Goal: Information Seeking & Learning: Learn about a topic

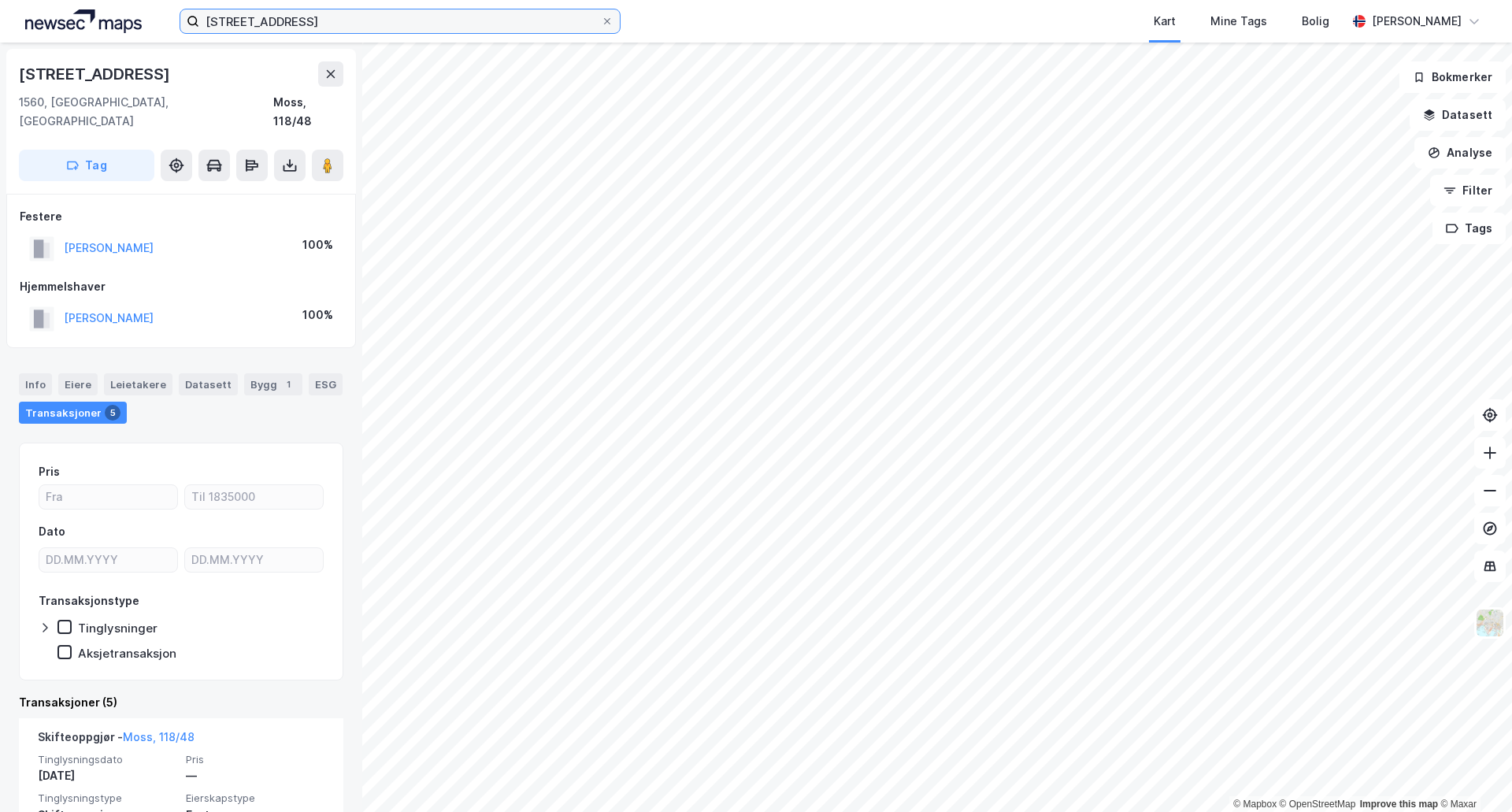
click at [315, 25] on input "sarpemyrveien 39" at bounding box center [400, 21] width 401 height 24
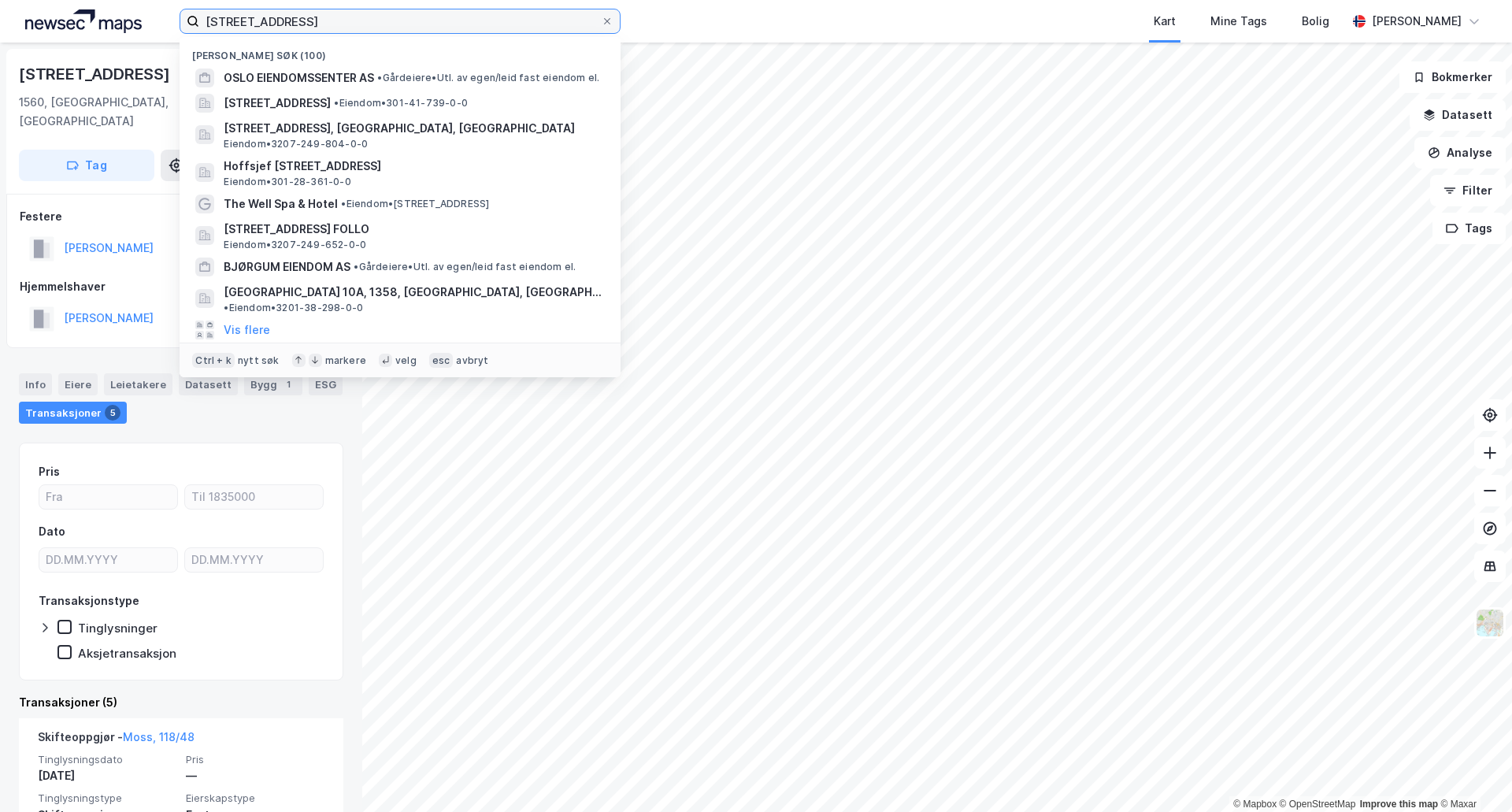
click at [315, 25] on input "sarpemyrveien 39" at bounding box center [400, 21] width 401 height 24
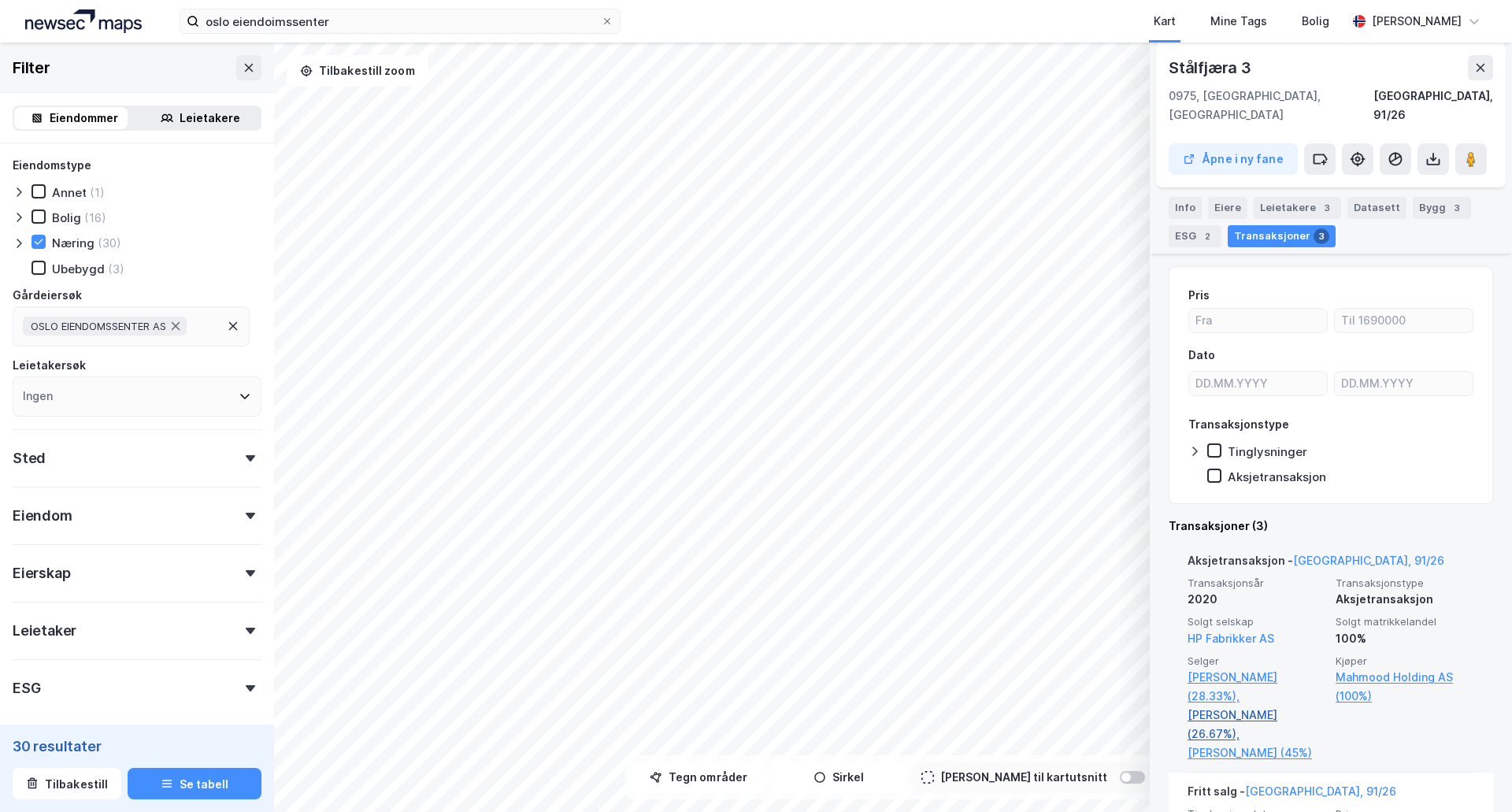
scroll to position [185, 0]
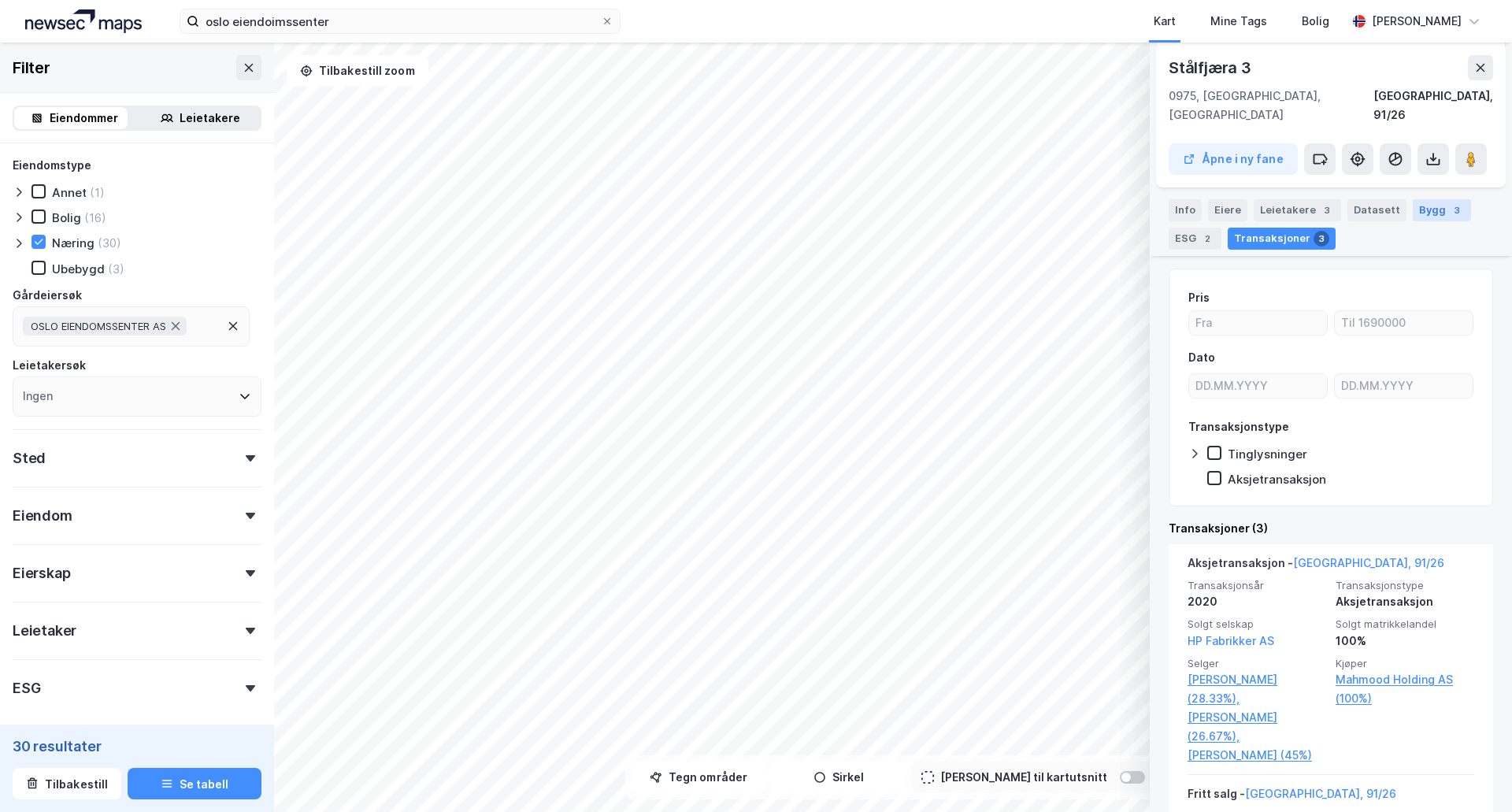
click at [1433, 207] on div "Bygg 3" at bounding box center [1442, 211] width 59 height 22
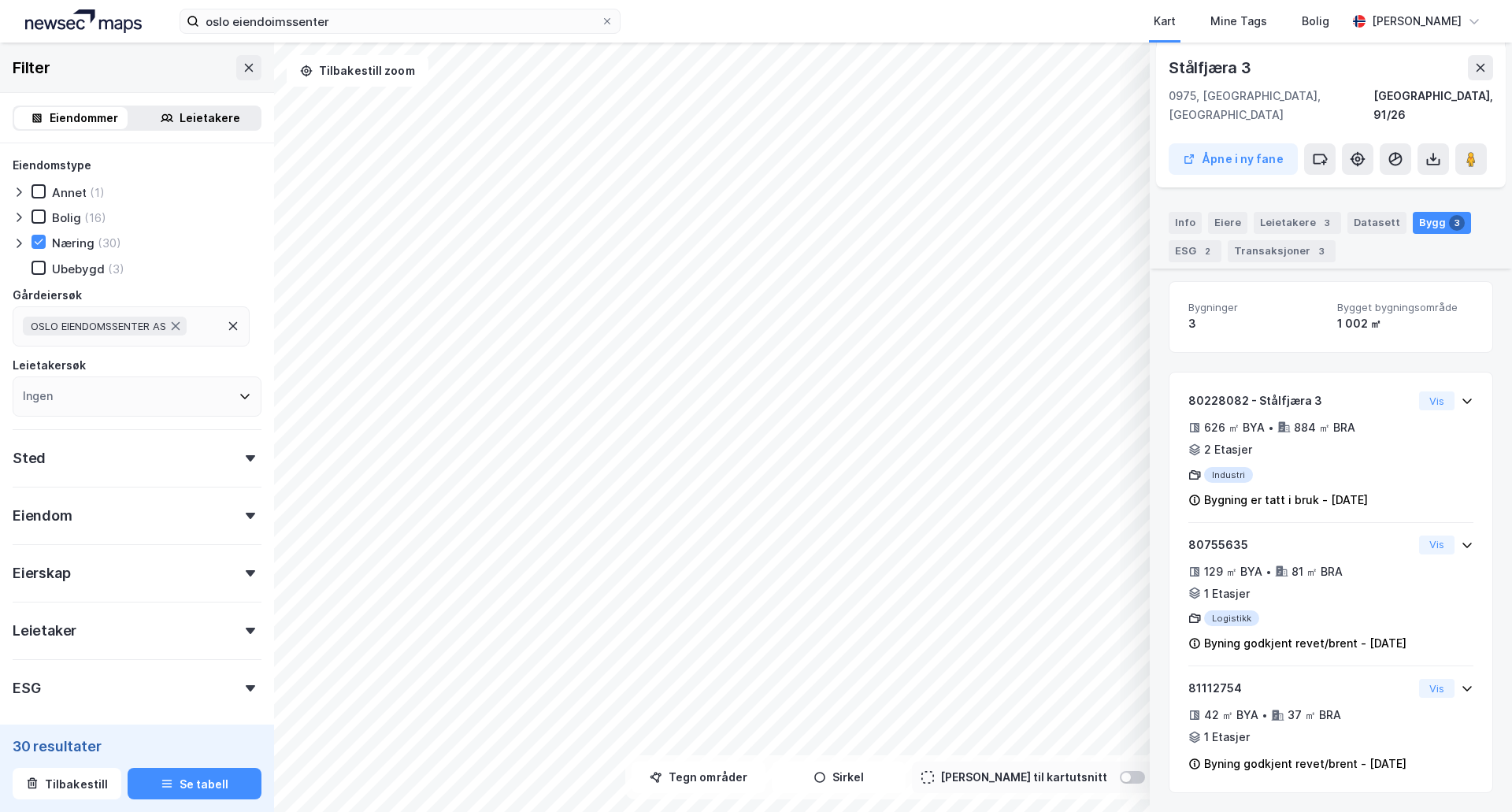
scroll to position [175, 0]
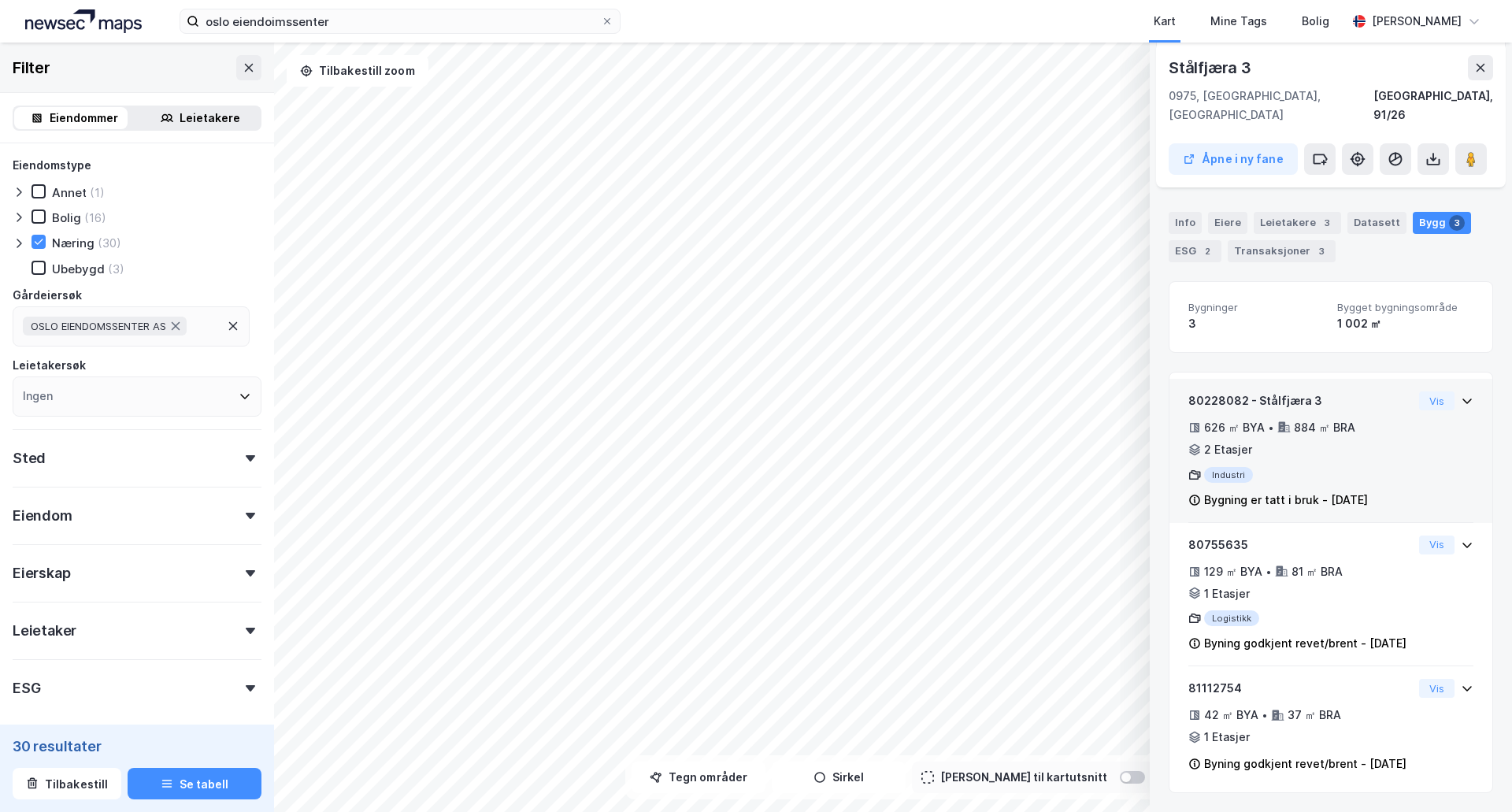
click at [1461, 394] on icon at bounding box center [1467, 400] width 13 height 13
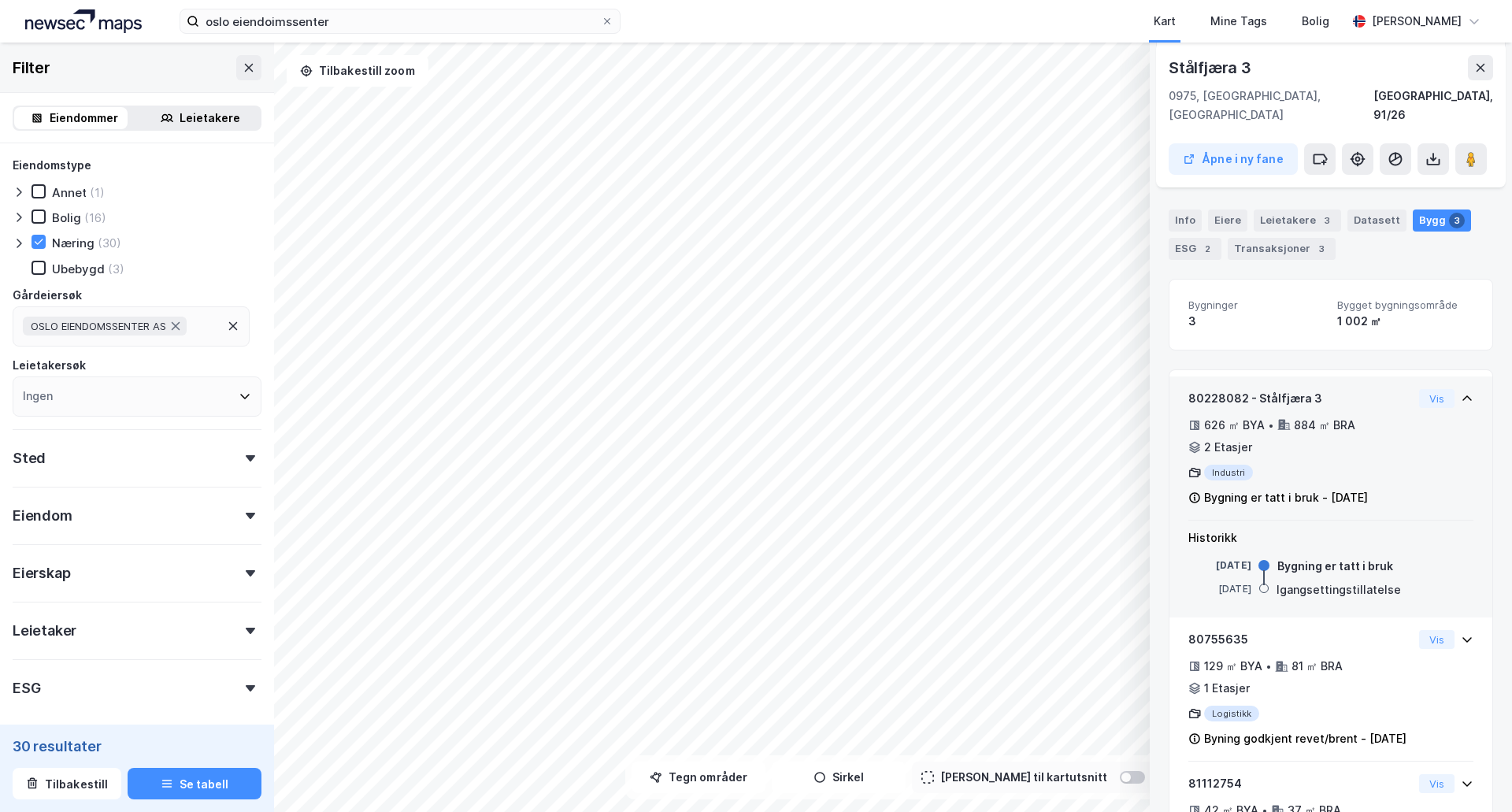
click at [1461, 392] on icon at bounding box center [1467, 398] width 13 height 13
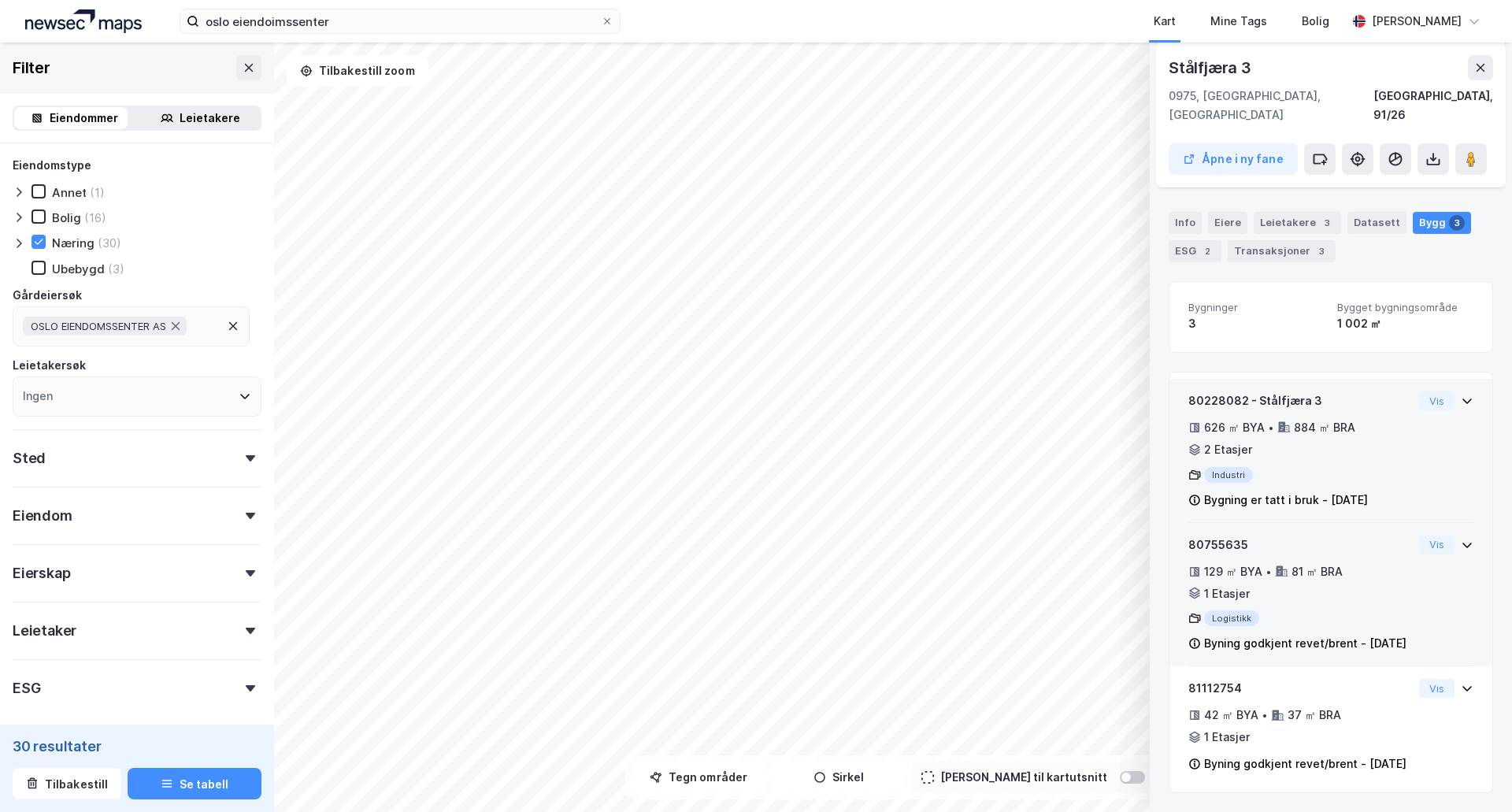
scroll to position [189, 0]
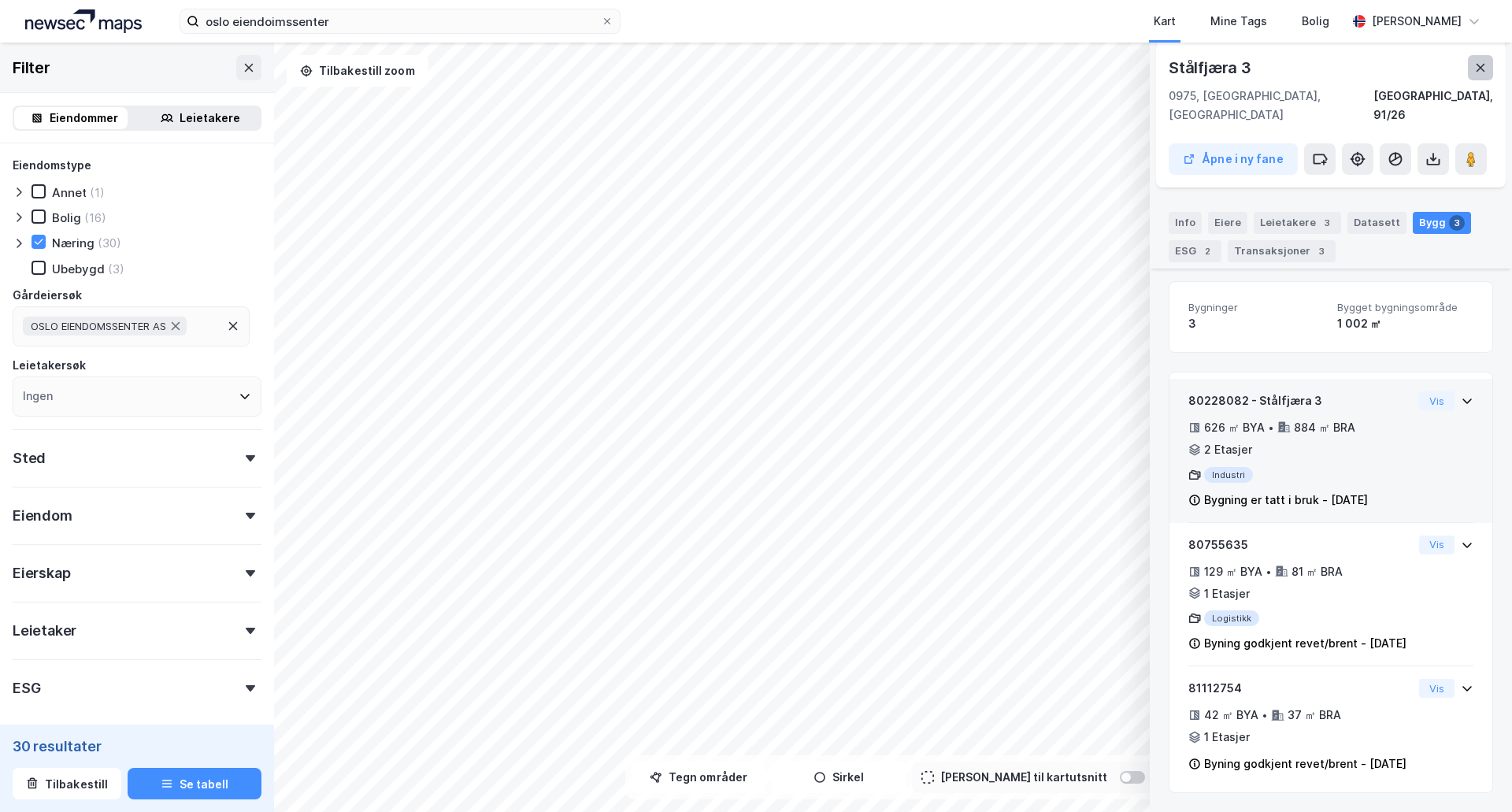
click at [1478, 70] on icon at bounding box center [1480, 68] width 9 height 8
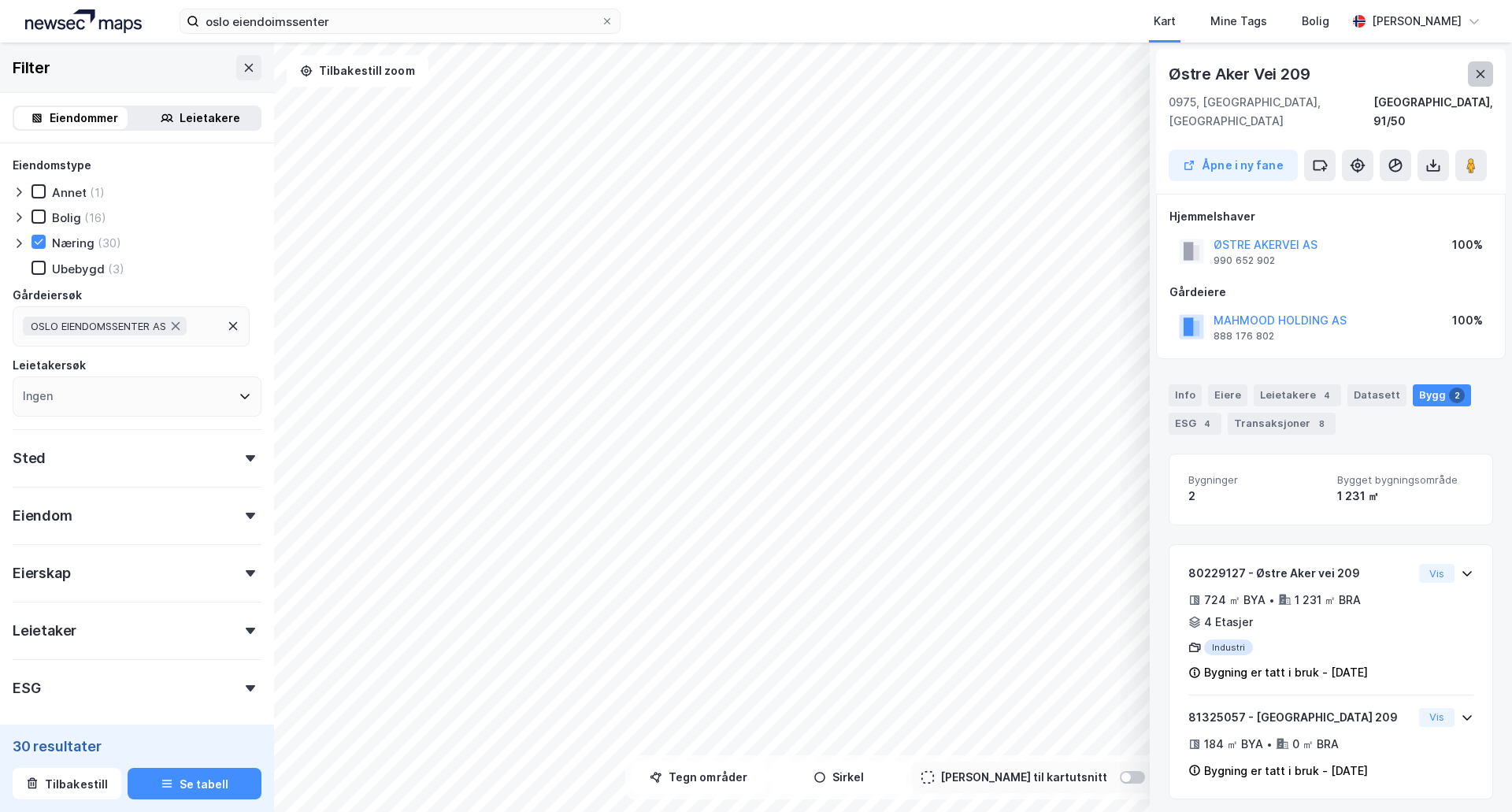
click at [1471, 75] on button at bounding box center [1480, 74] width 25 height 25
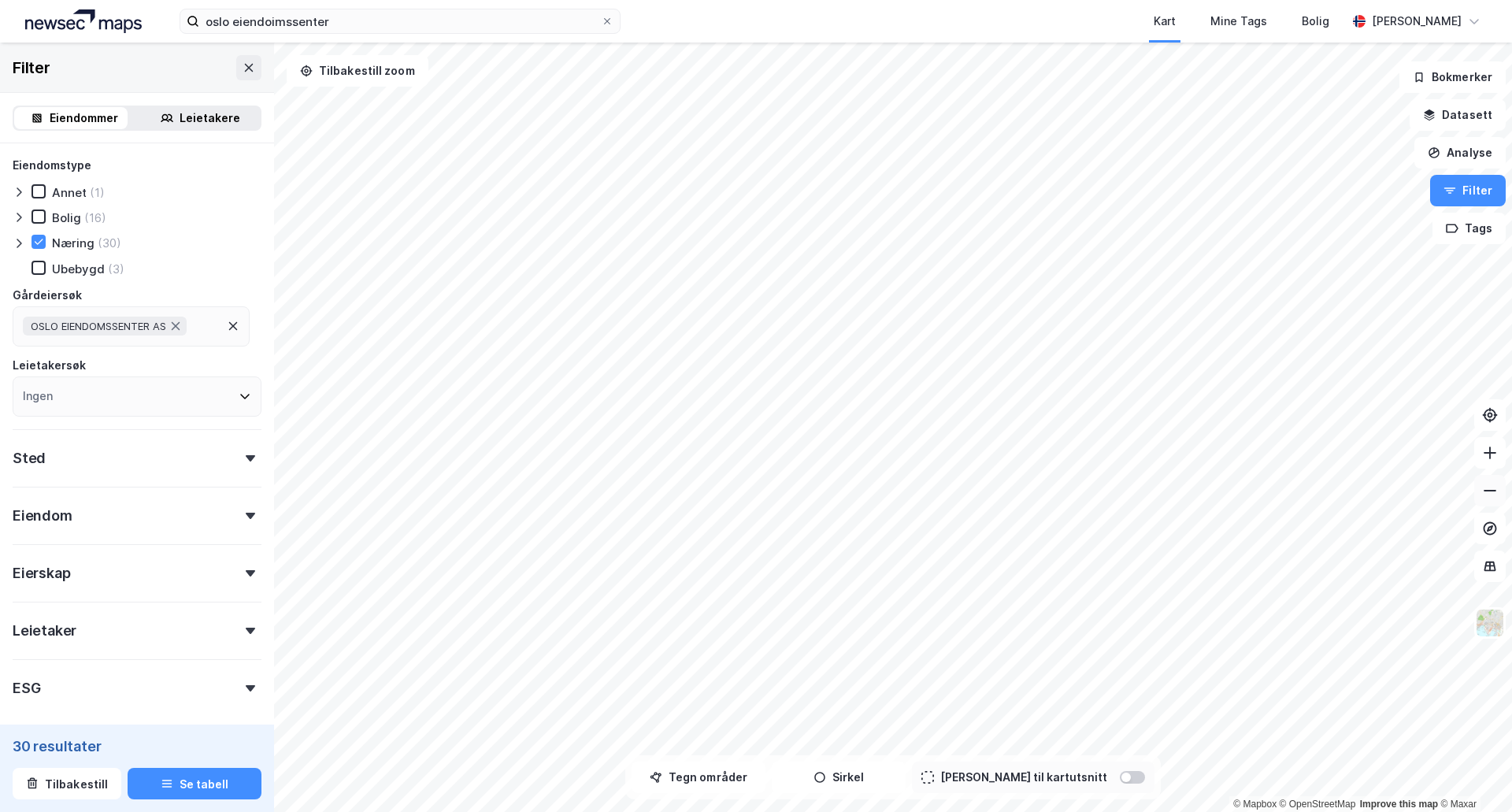
click at [1491, 497] on icon at bounding box center [1490, 491] width 16 height 16
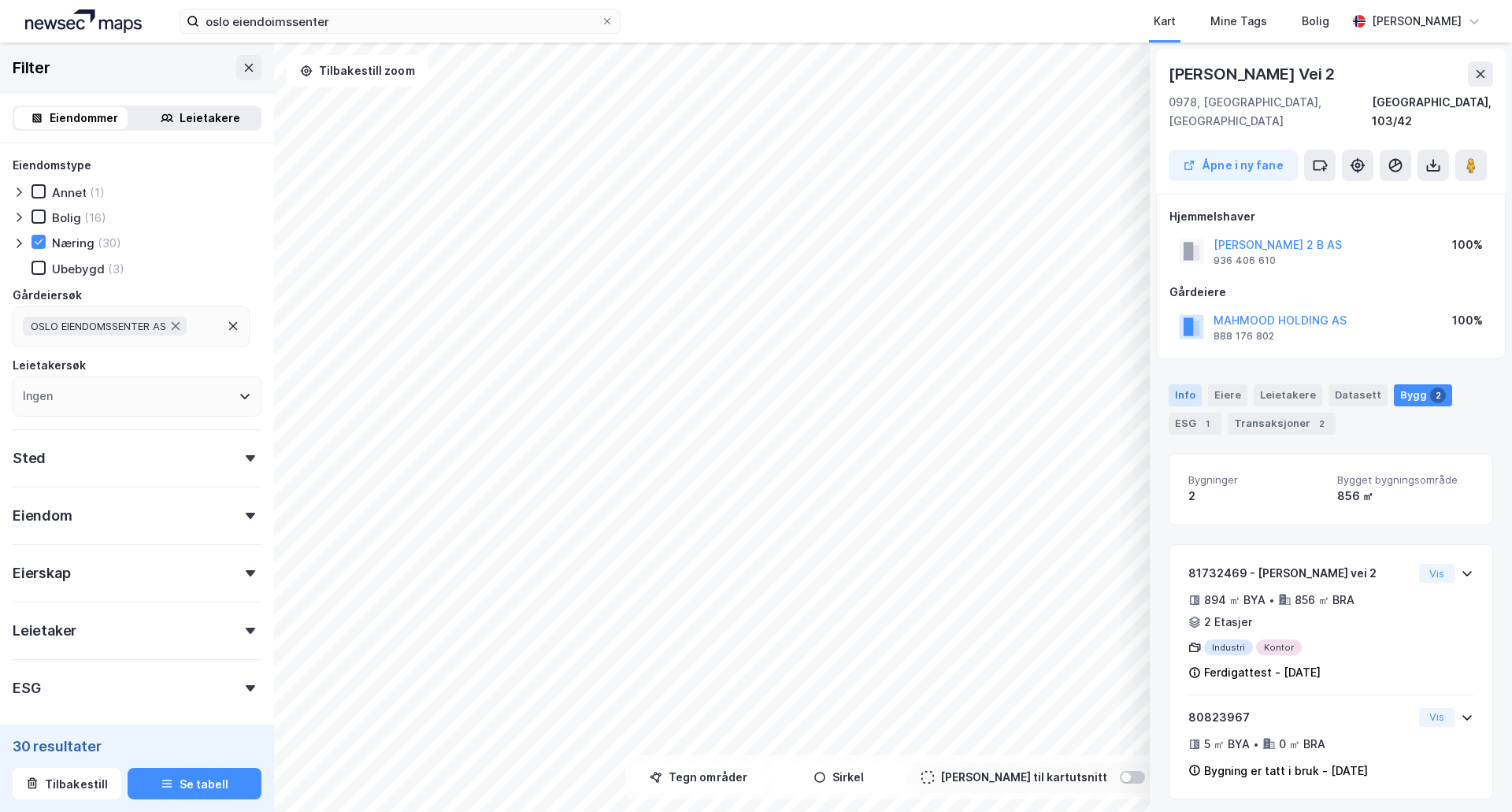
click at [1187, 384] on div "Info" at bounding box center [1185, 395] width 33 height 22
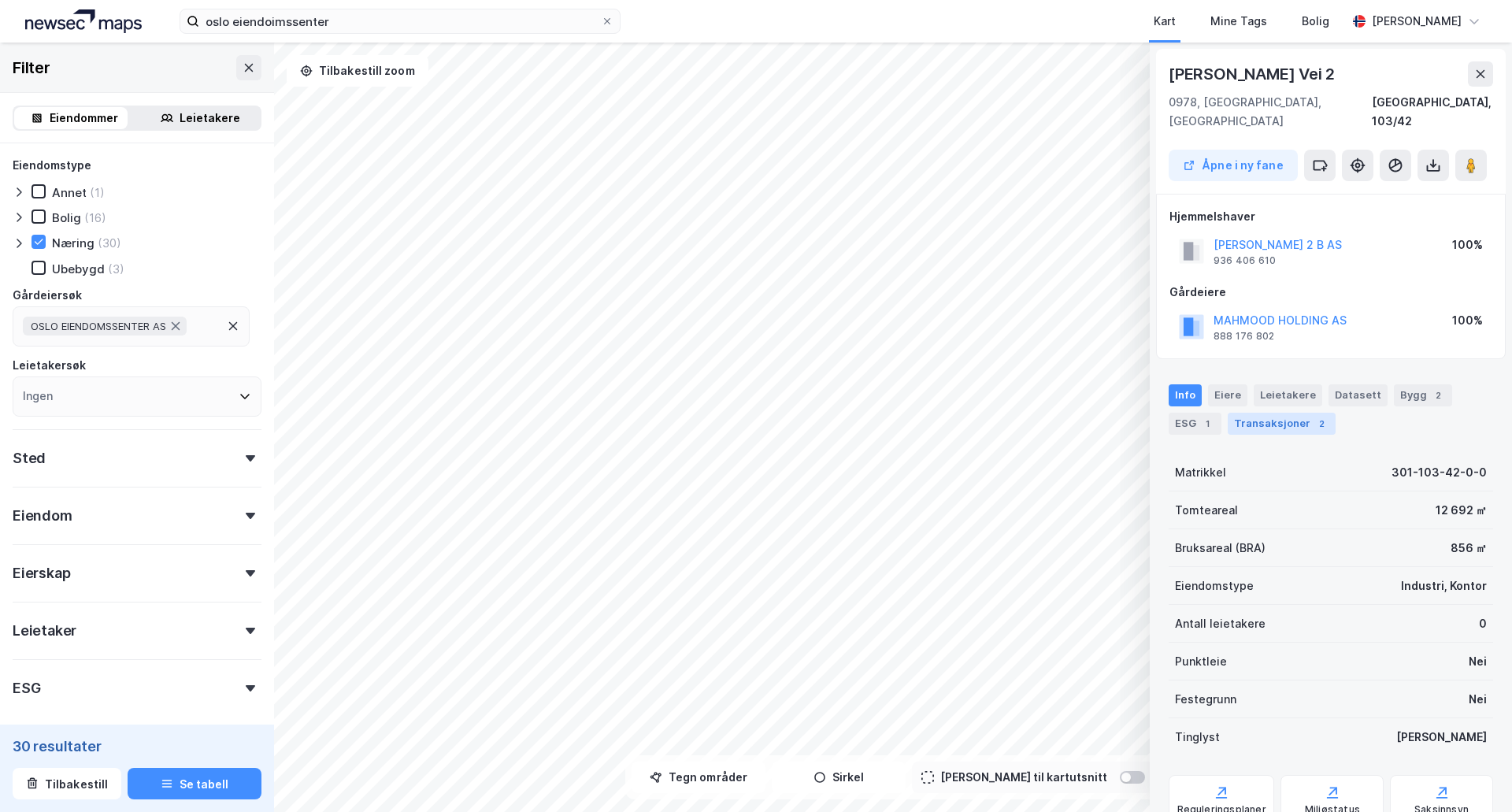
click at [1260, 412] on div "Transaksjoner 2" at bounding box center [1282, 423] width 108 height 22
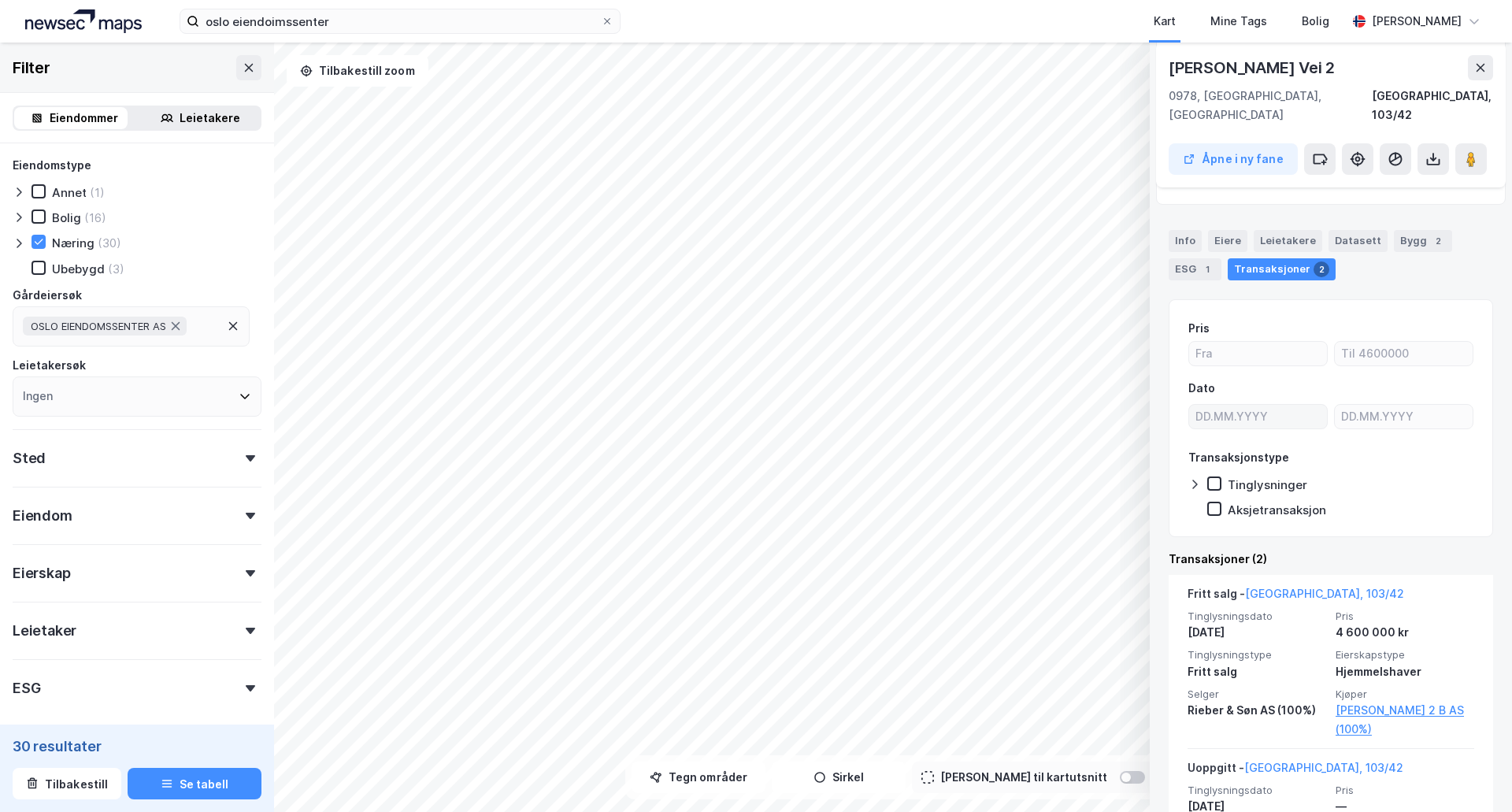
scroll to position [156, 0]
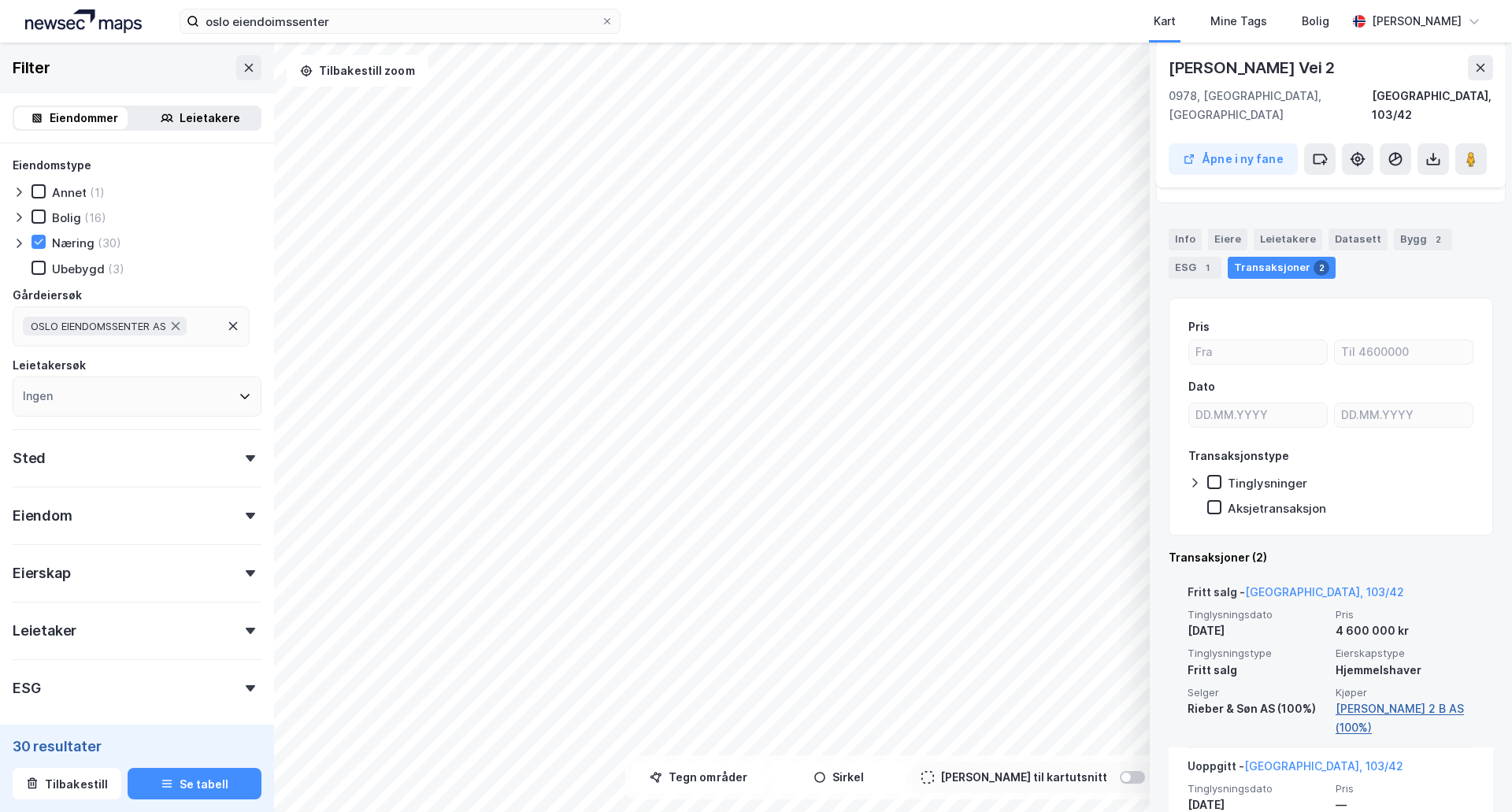
drag, startPoint x: 1468, startPoint y: 692, endPoint x: 1389, endPoint y: 708, distance: 80.6
click at [1386, 708] on div "Fritt salg - Oslo, 103/42 Tinglysningsdato 8. juli 1991 Pris 4 600 000 kr Tingl…" at bounding box center [1331, 660] width 325 height 174
click at [1424, 719] on div "Fritt salg - Oslo, 103/42 Tinglysningsdato 8. juli 1991 Pris 4 600 000 kr Tingl…" at bounding box center [1331, 660] width 287 height 174
drag, startPoint x: 1321, startPoint y: 685, endPoint x: 1389, endPoint y: 710, distance: 72.4
click at [1389, 710] on div "Tinglysningsdato 8. juli 1991 Pris 4 600 000 kr Tinglysningstype Fritt salg Eie…" at bounding box center [1331, 672] width 287 height 129
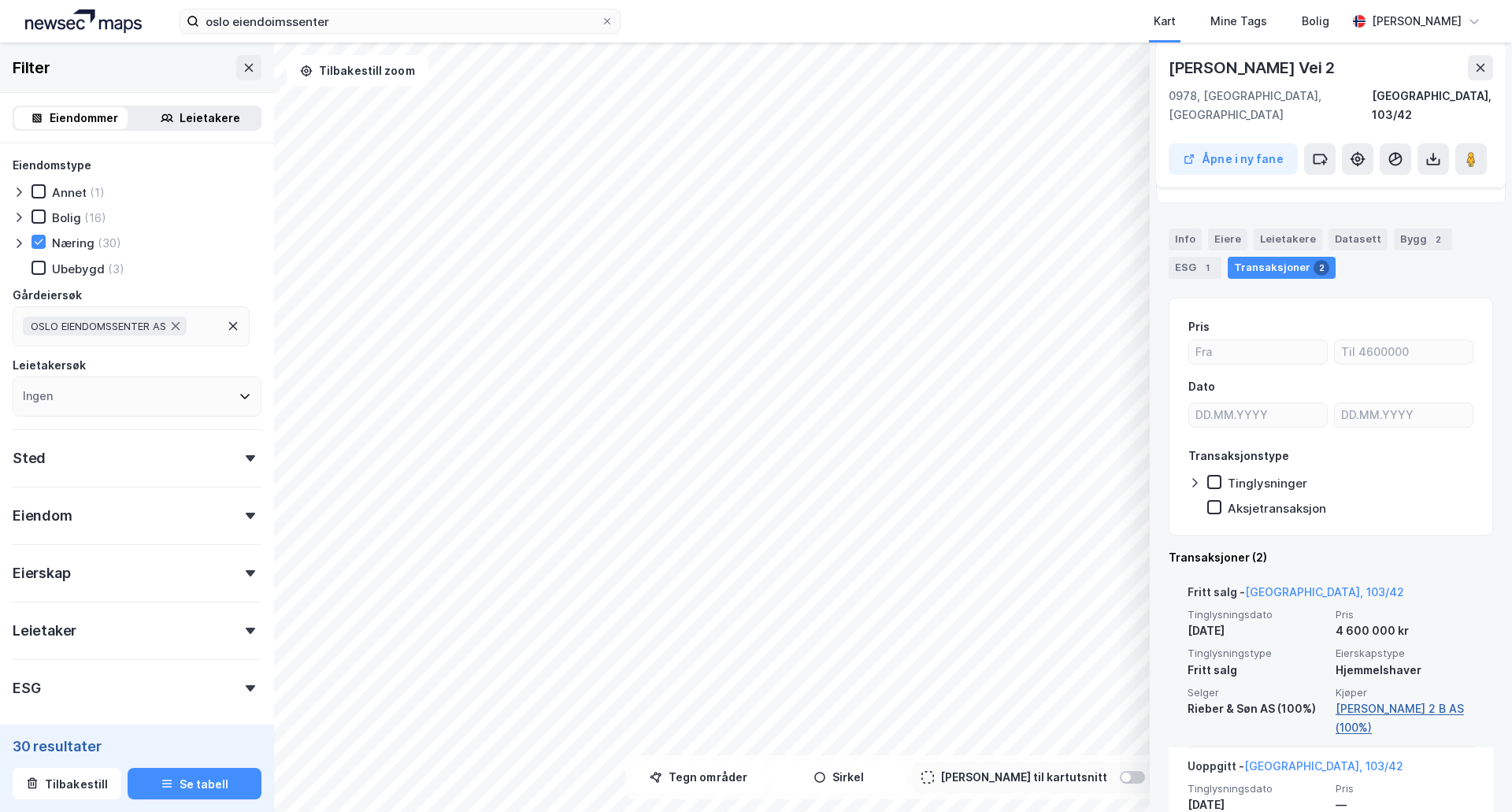
click at [1400, 711] on link "Kristoffer Robinsvei 2 B AS (100%)" at bounding box center [1404, 718] width 139 height 38
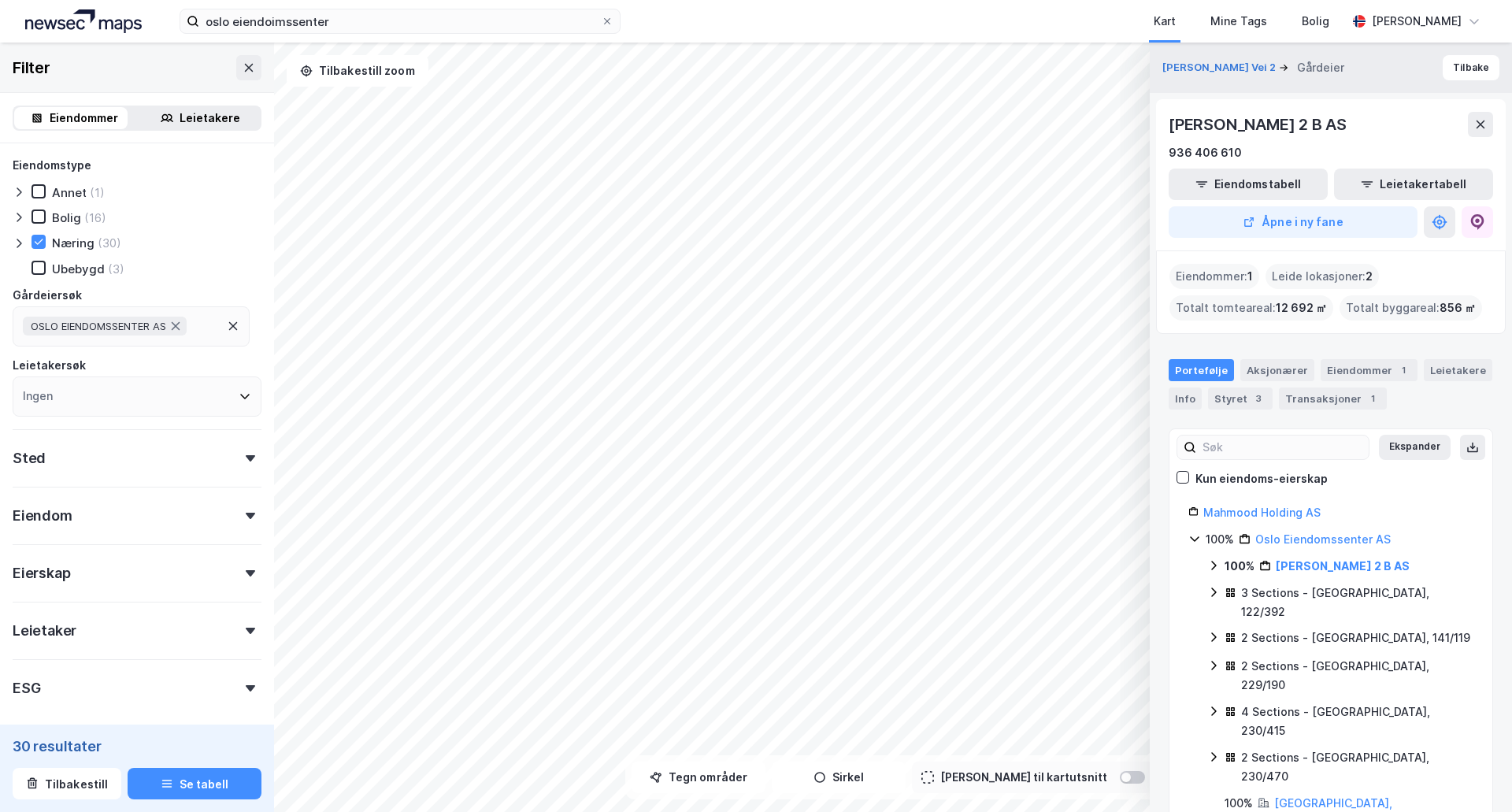
drag, startPoint x: 1453, startPoint y: 564, endPoint x: 1274, endPoint y: 562, distance: 179.0
click at [1274, 562] on div "100% Kristoffer Robinsvei 2 B AS" at bounding box center [1349, 566] width 249 height 19
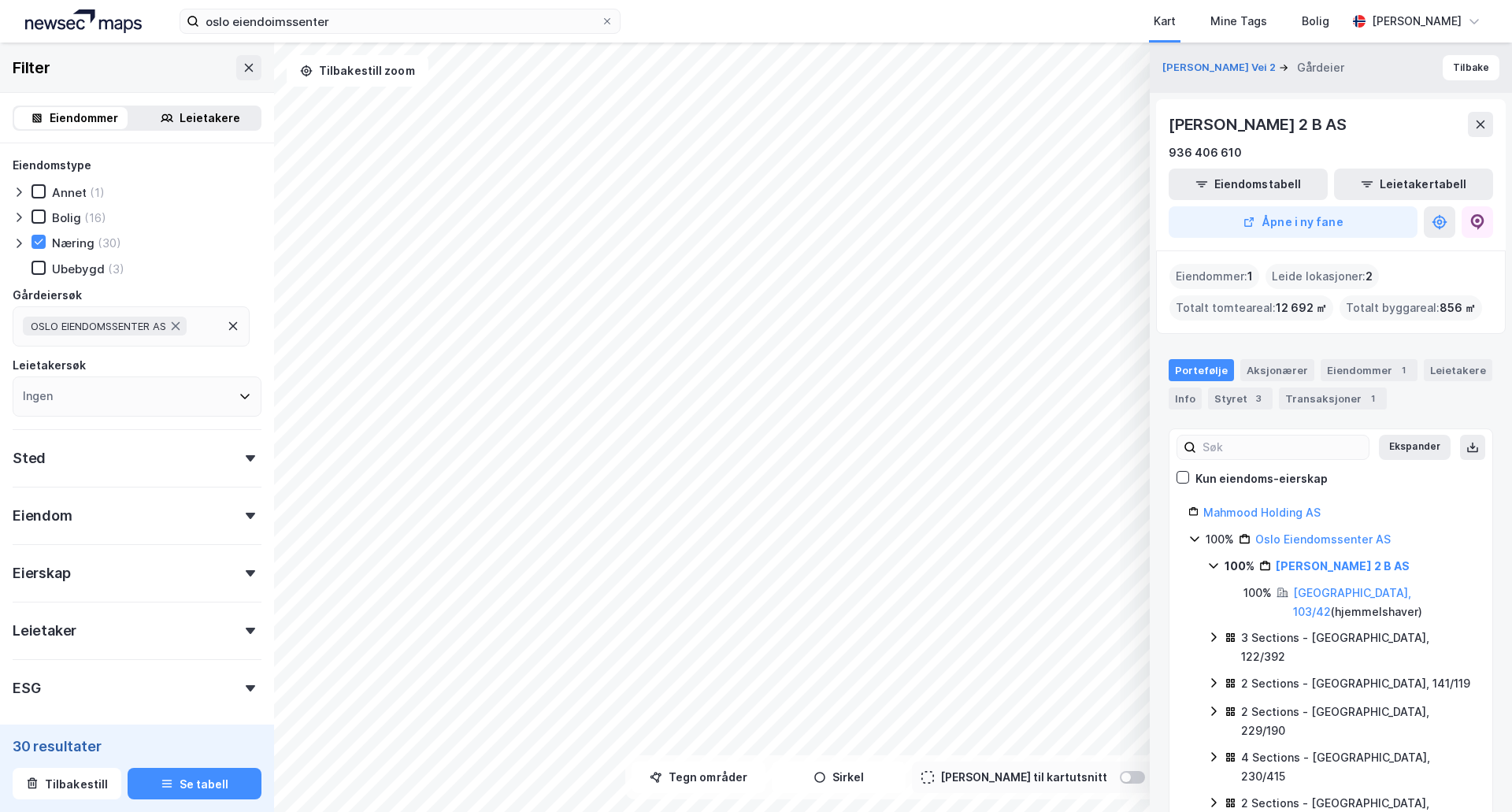
copy link "Kristoffer Robinsvei 2 B AS"
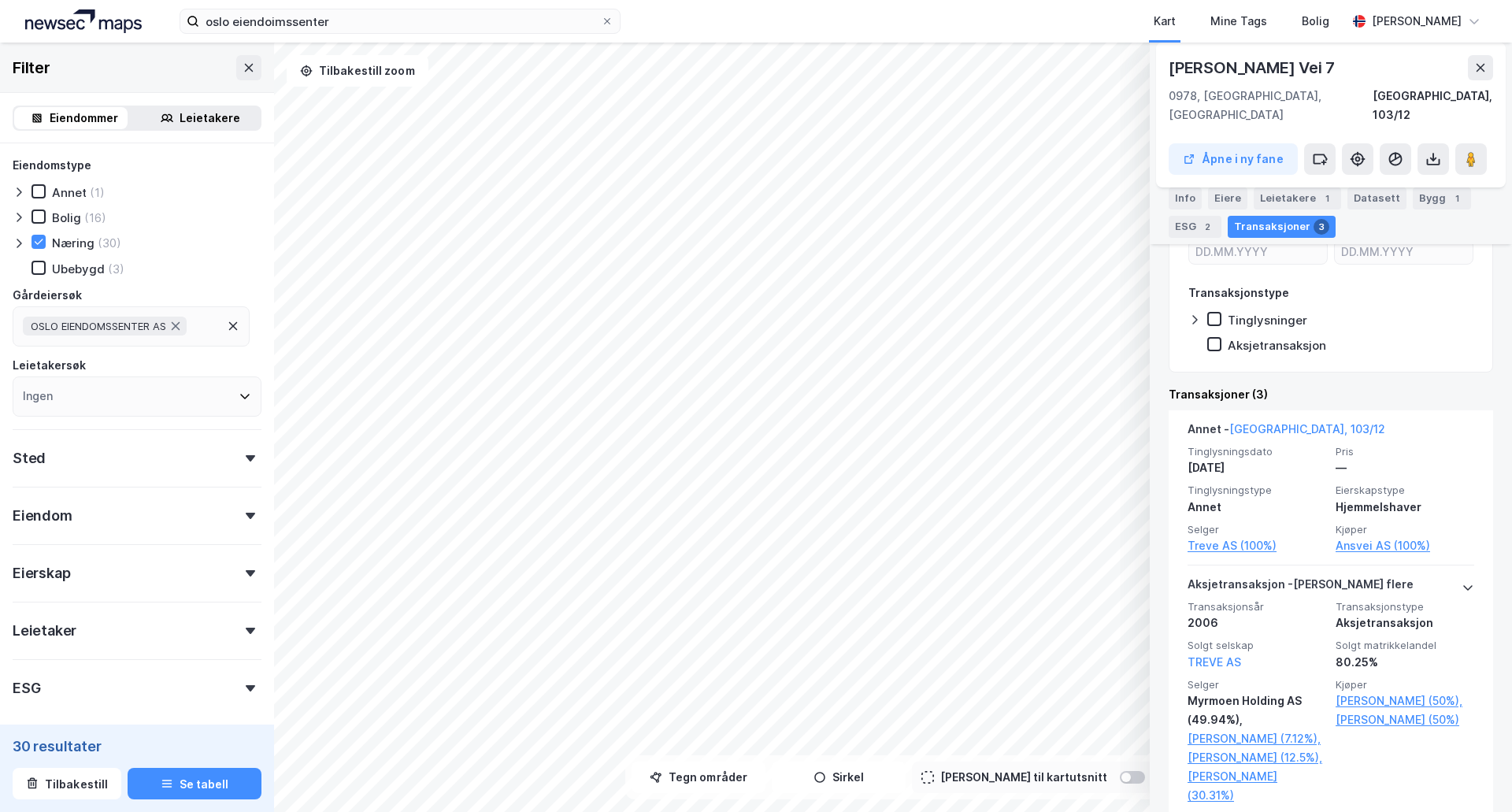
scroll to position [320, 0]
click at [1481, 74] on button at bounding box center [1480, 68] width 25 height 25
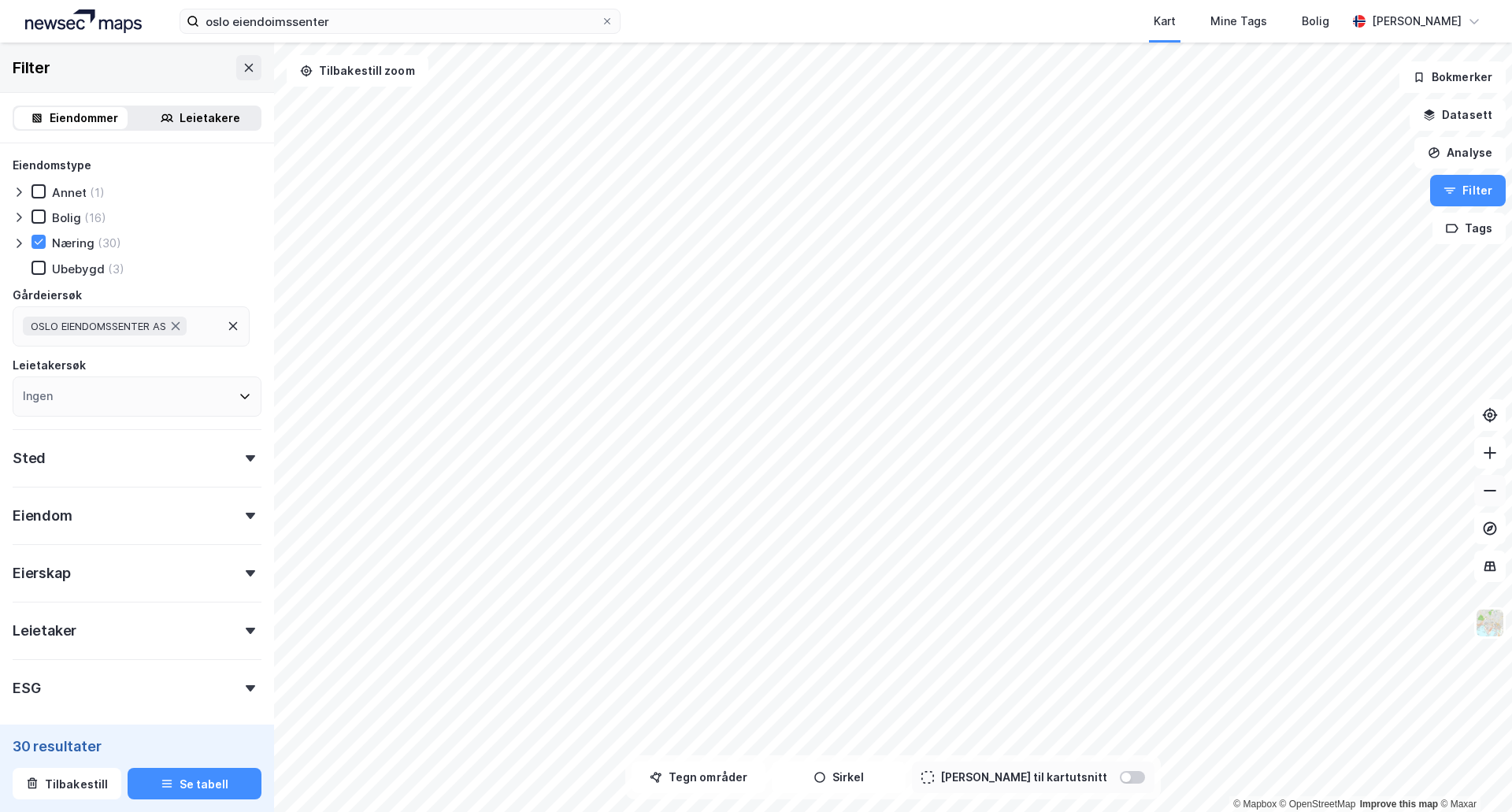
click at [1489, 491] on icon at bounding box center [1490, 491] width 13 height 2
click at [1491, 485] on icon at bounding box center [1490, 491] width 16 height 16
click at [1499, 500] on button at bounding box center [1490, 491] width 32 height 32
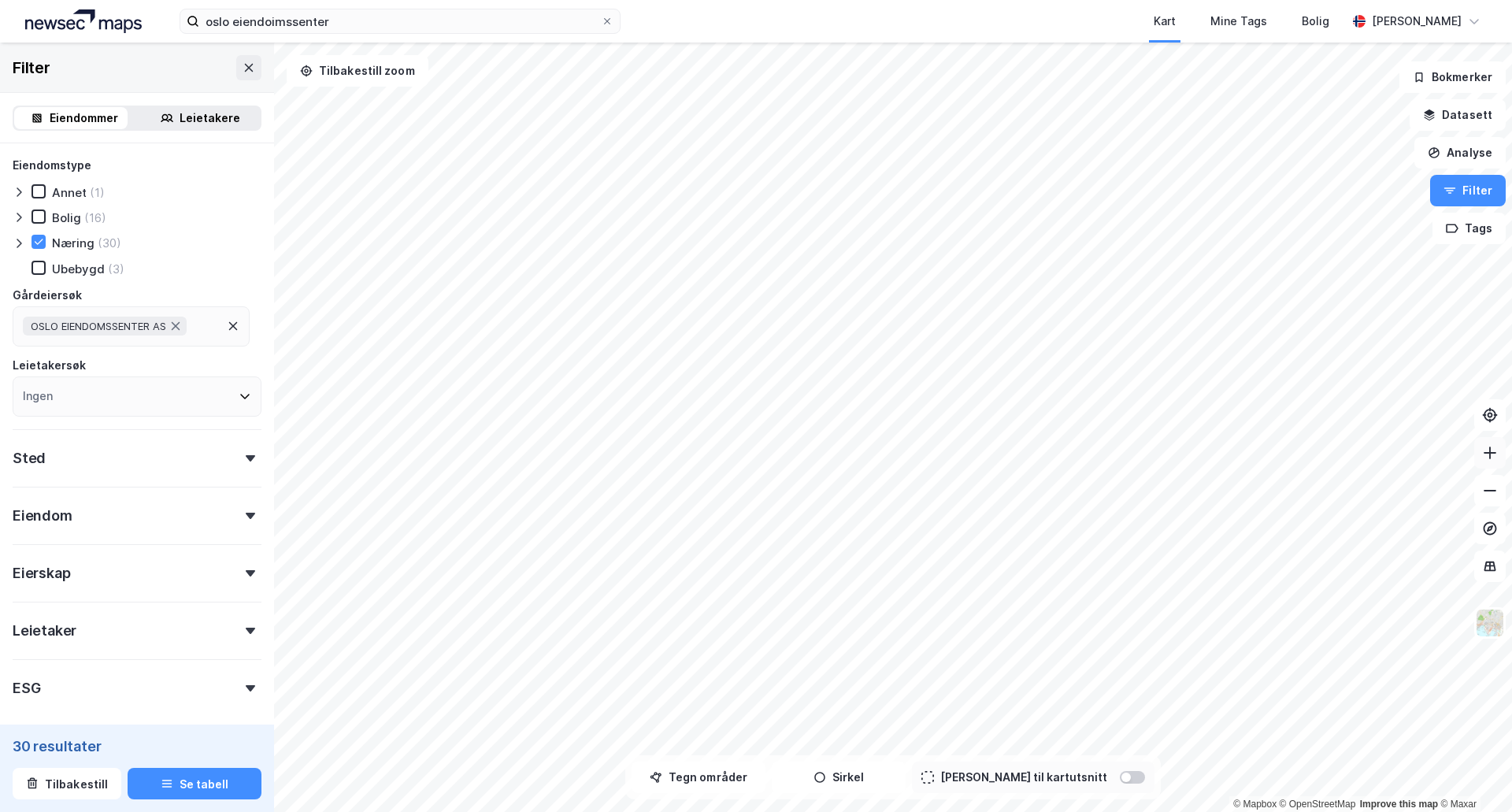
click at [1491, 458] on icon at bounding box center [1490, 453] width 16 height 16
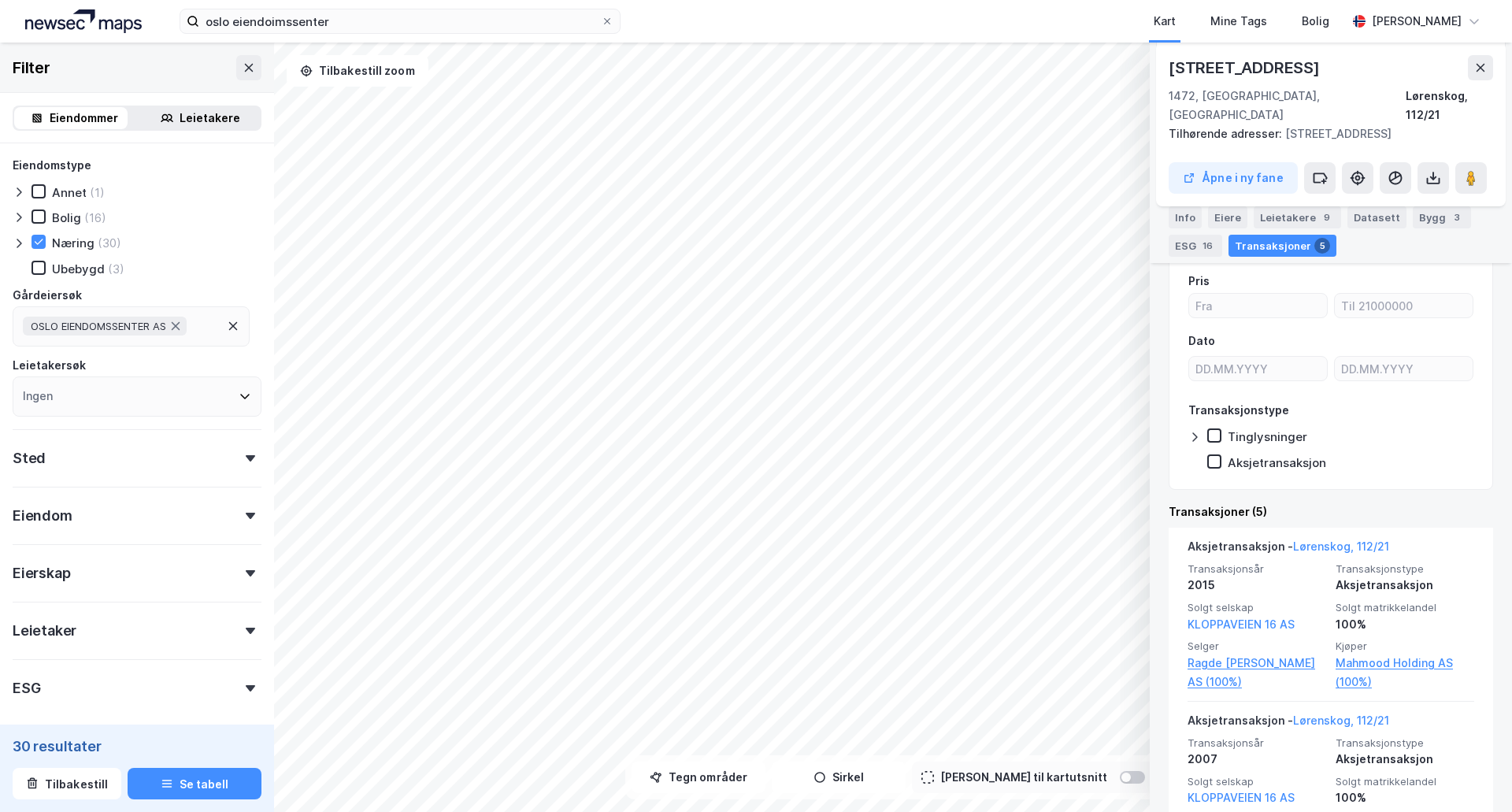
scroll to position [242, 0]
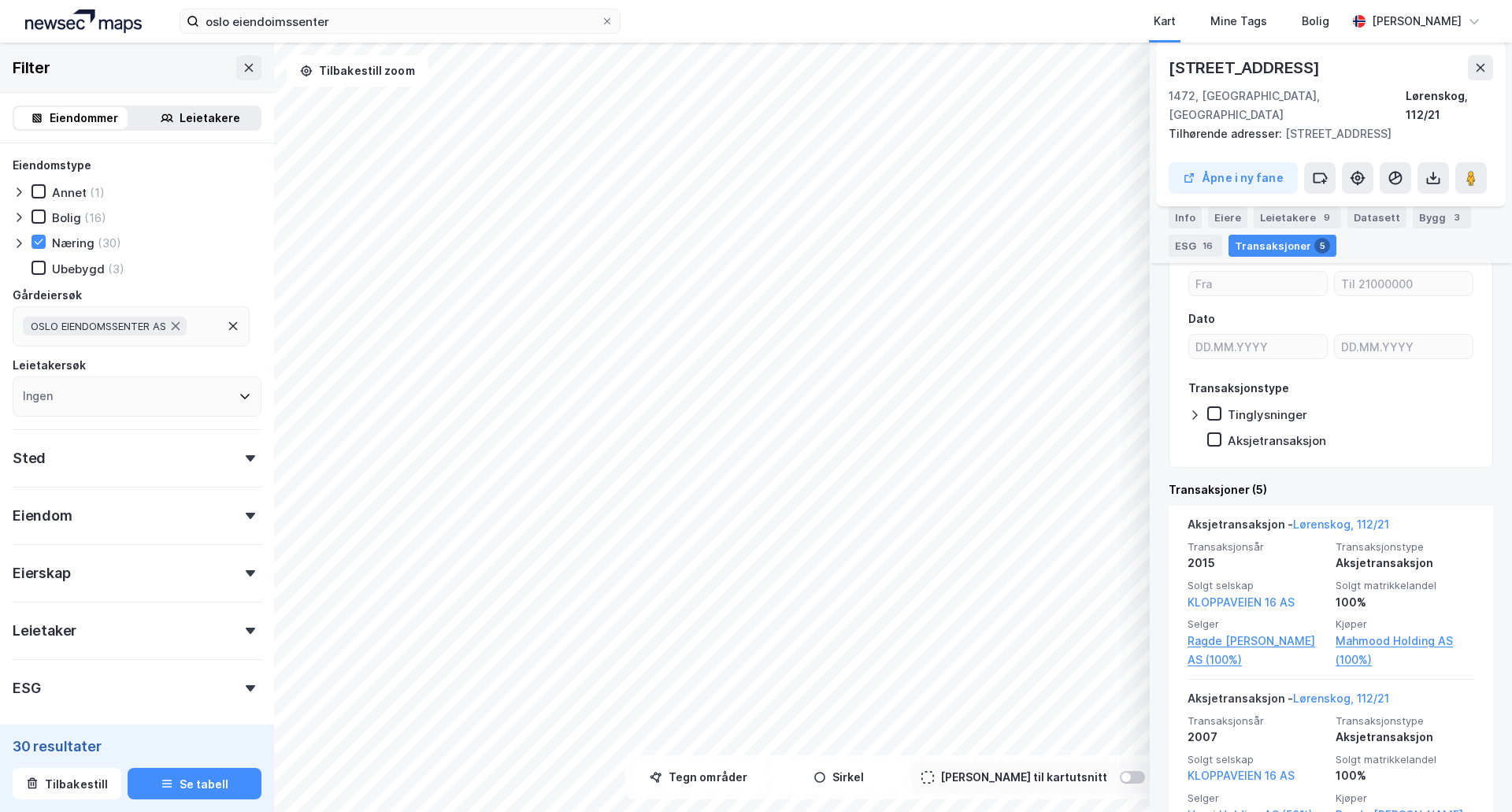
click at [1260, 126] on div "Kloppaveien 18 1472, Fjellhamar, Akershus Lørenskog, 112/21 Tilhørende adresser…" at bounding box center [1331, 124] width 350 height 164
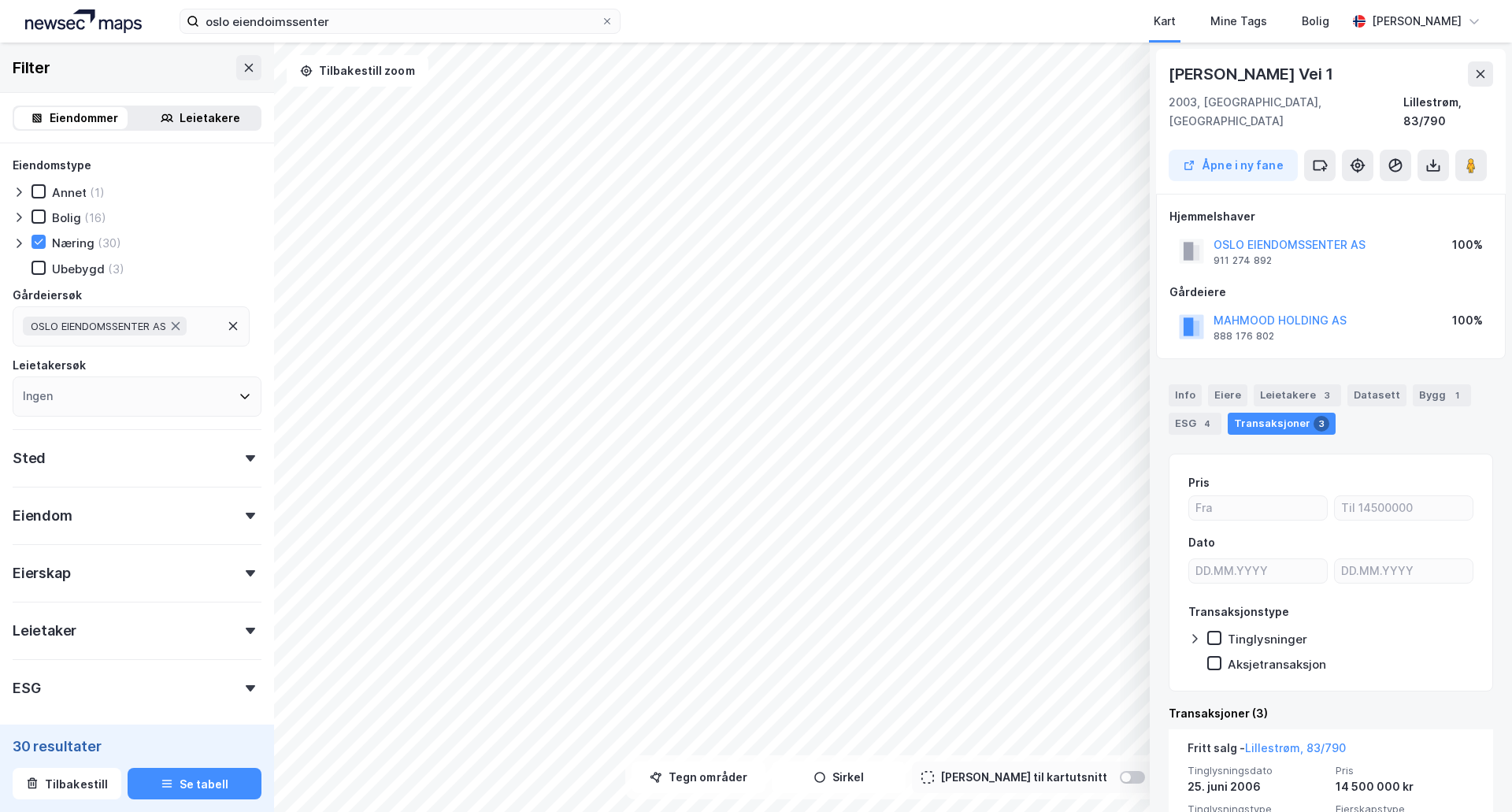
scroll to position [159, 0]
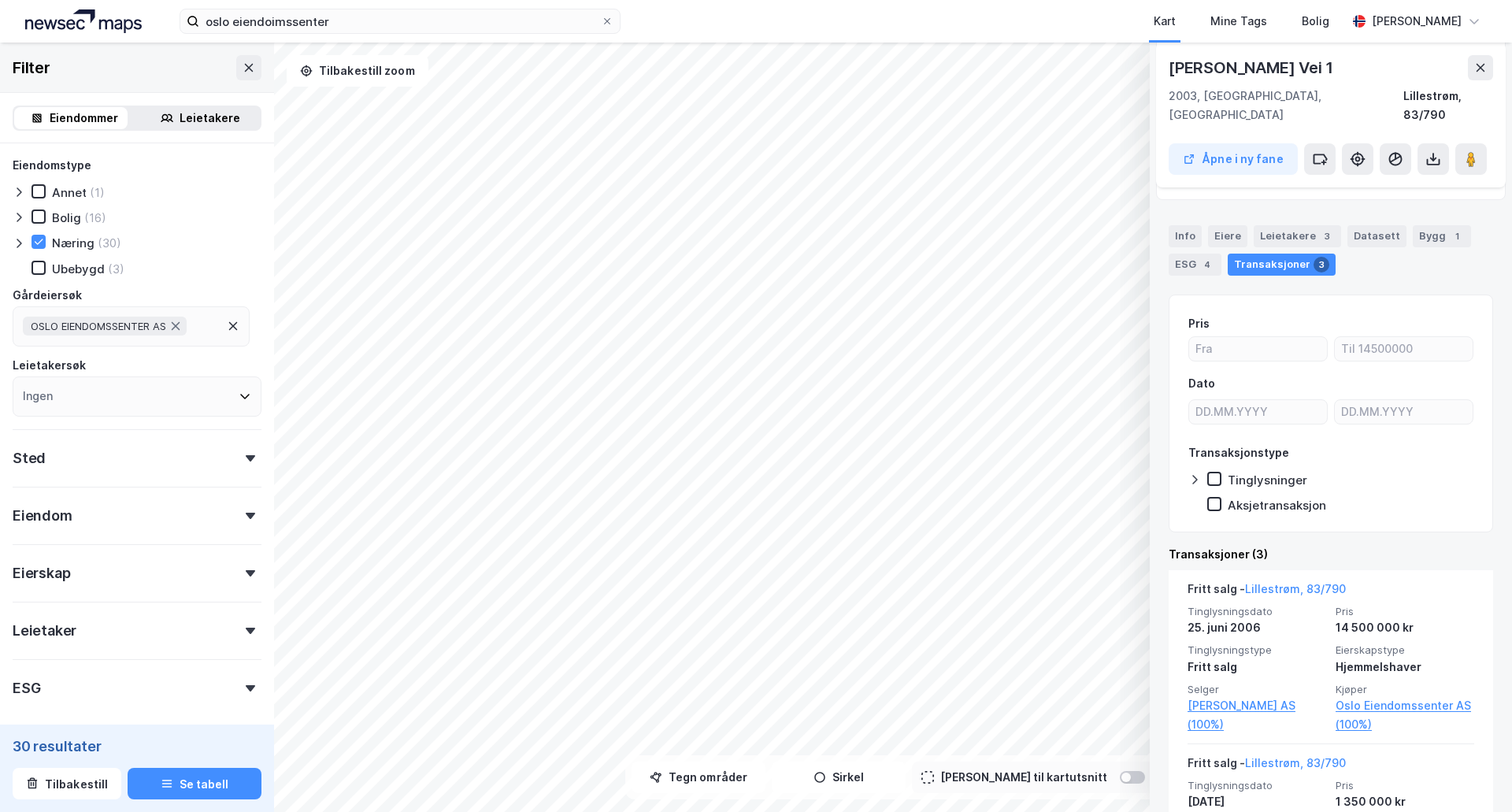
click at [1335, 497] on div "Aksjetransaksjon" at bounding box center [1340, 505] width 266 height 16
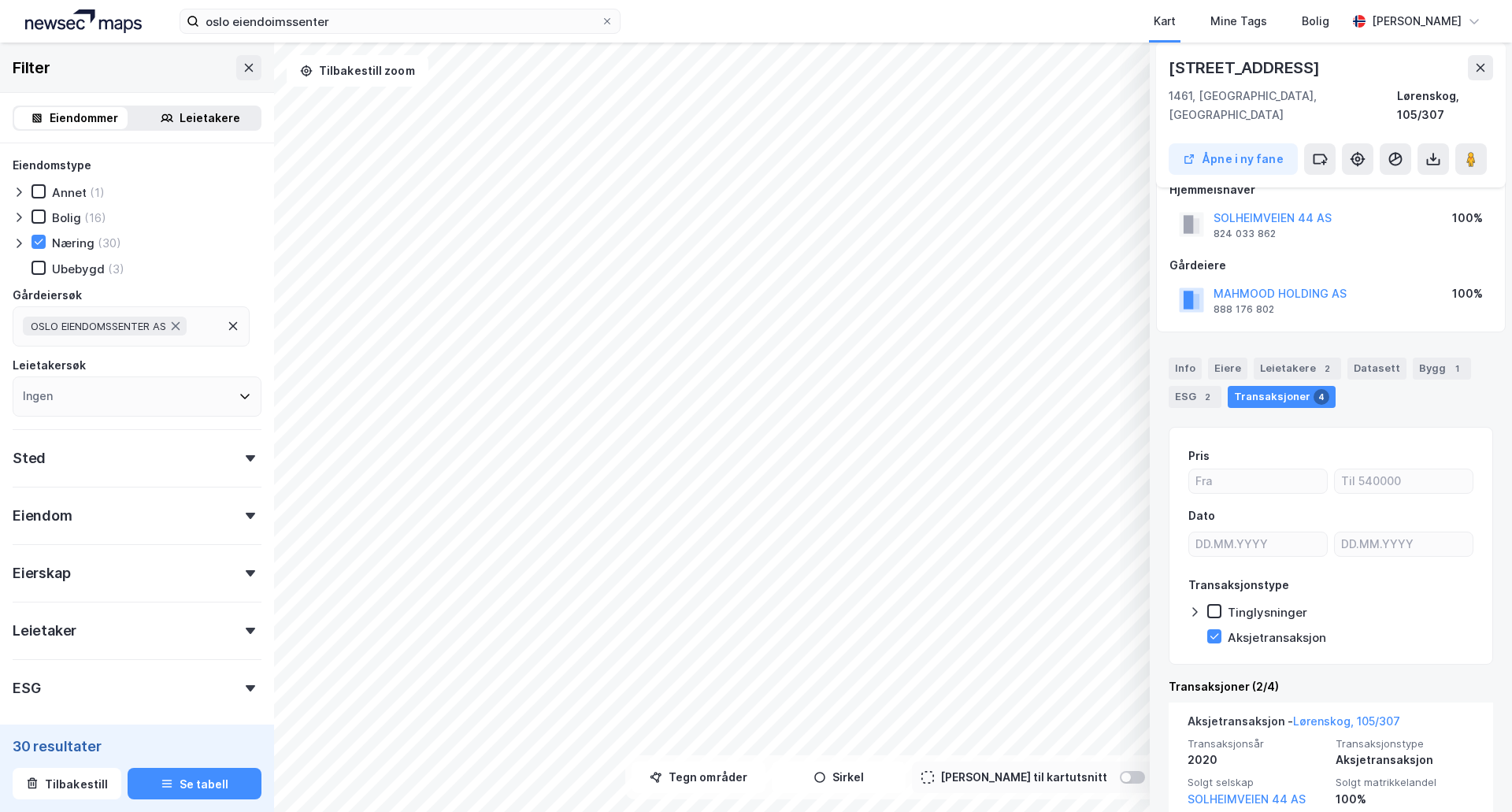
scroll to position [0, 0]
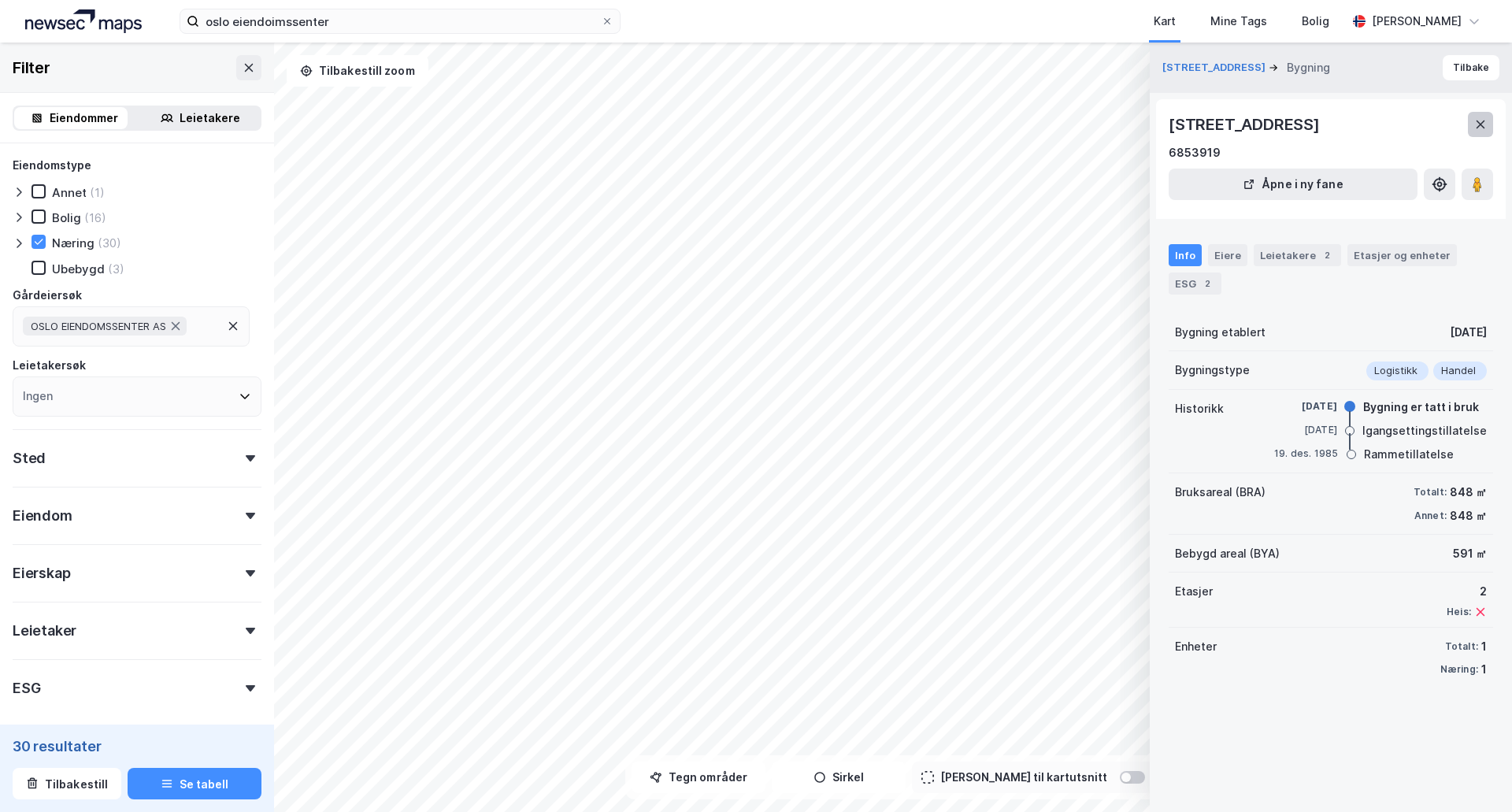
click at [1481, 131] on button at bounding box center [1480, 124] width 25 height 25
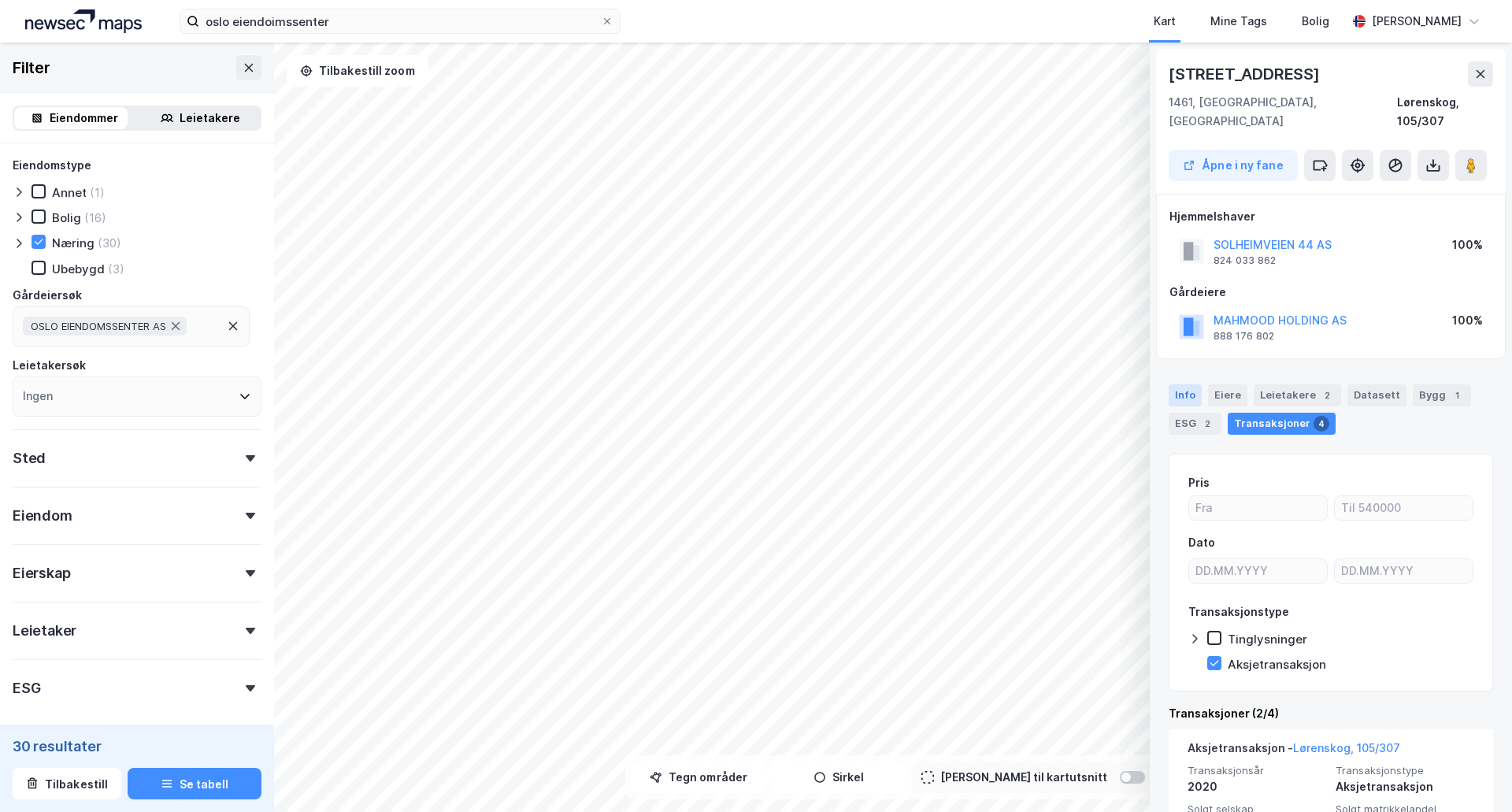
click at [1183, 384] on div "Info" at bounding box center [1185, 395] width 33 height 22
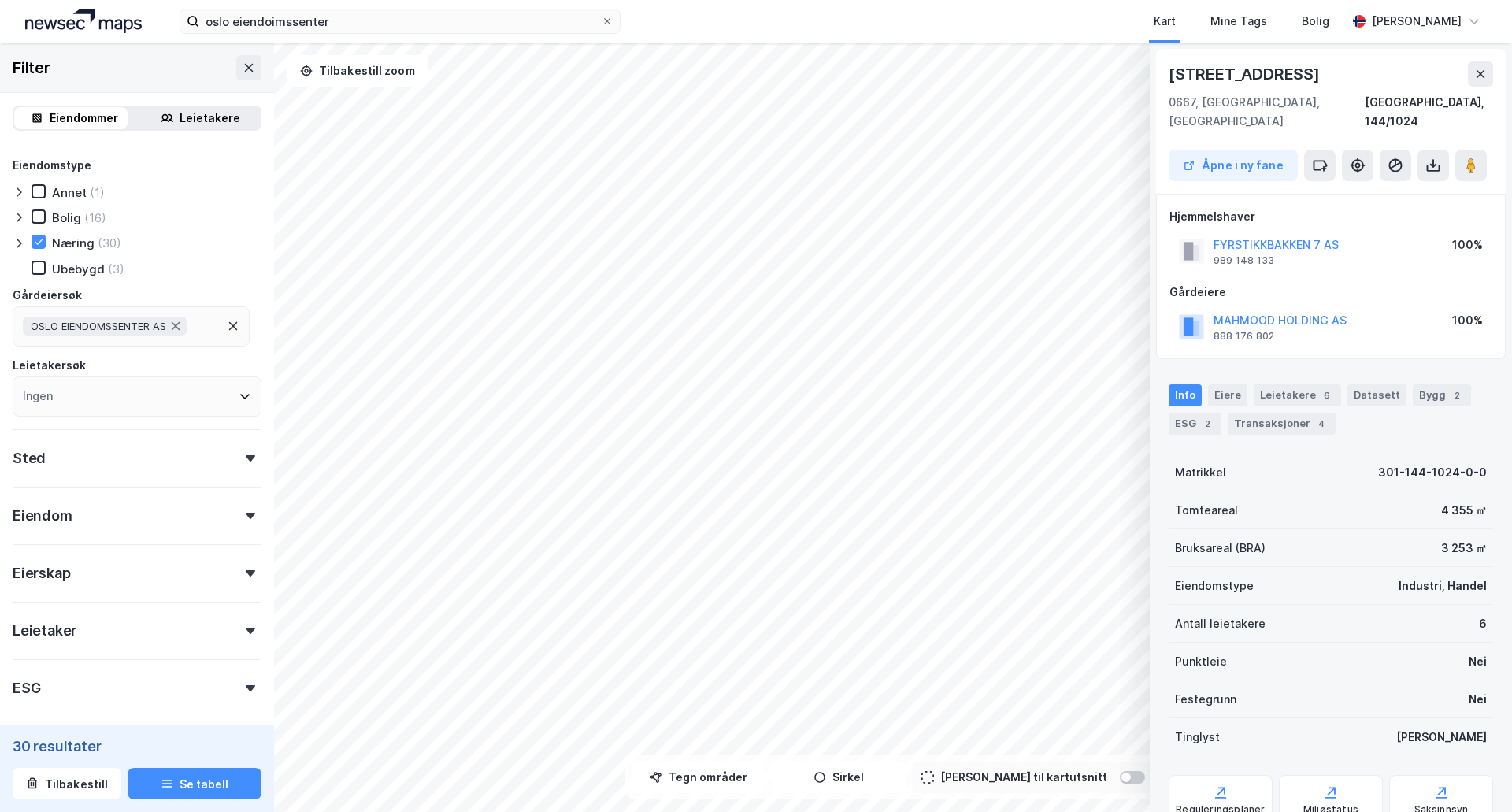
scroll to position [4, 0]
click at [785, 21] on div "oslo eiendoimssenter Kart Mine Tags Bolig Trygve Dyremyhr © Mapbox © OpenStreet…" at bounding box center [756, 406] width 1512 height 812
